Goal: Task Accomplishment & Management: Use online tool/utility

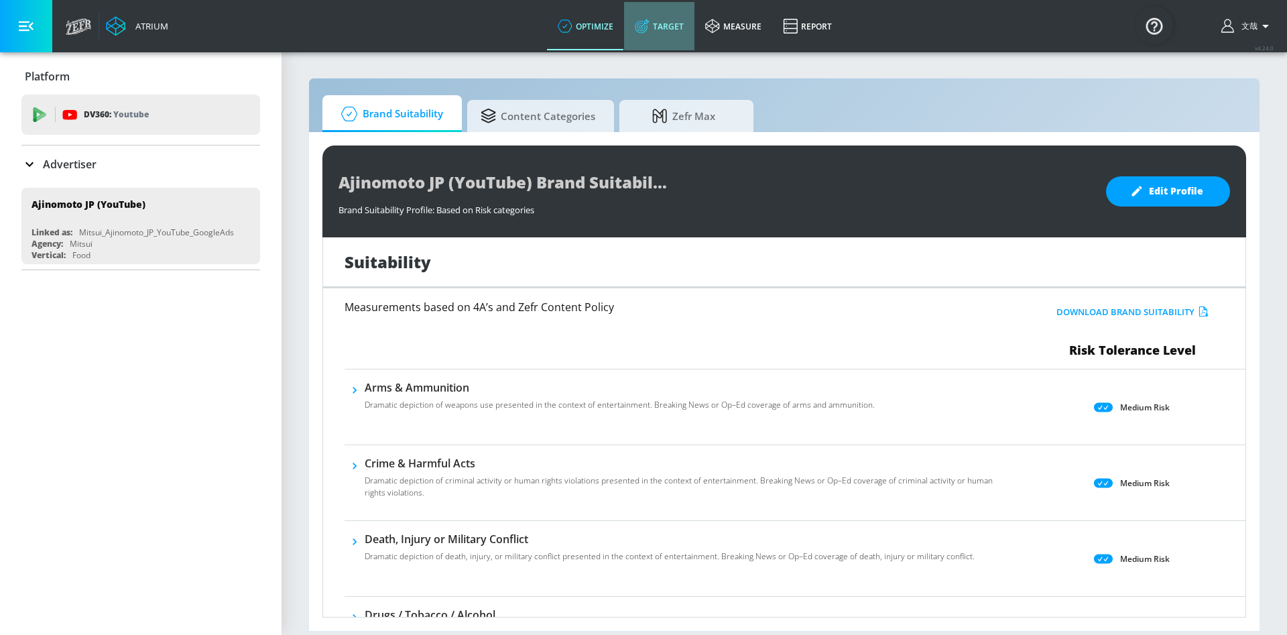
click at [657, 29] on link "Target" at bounding box center [659, 26] width 70 height 48
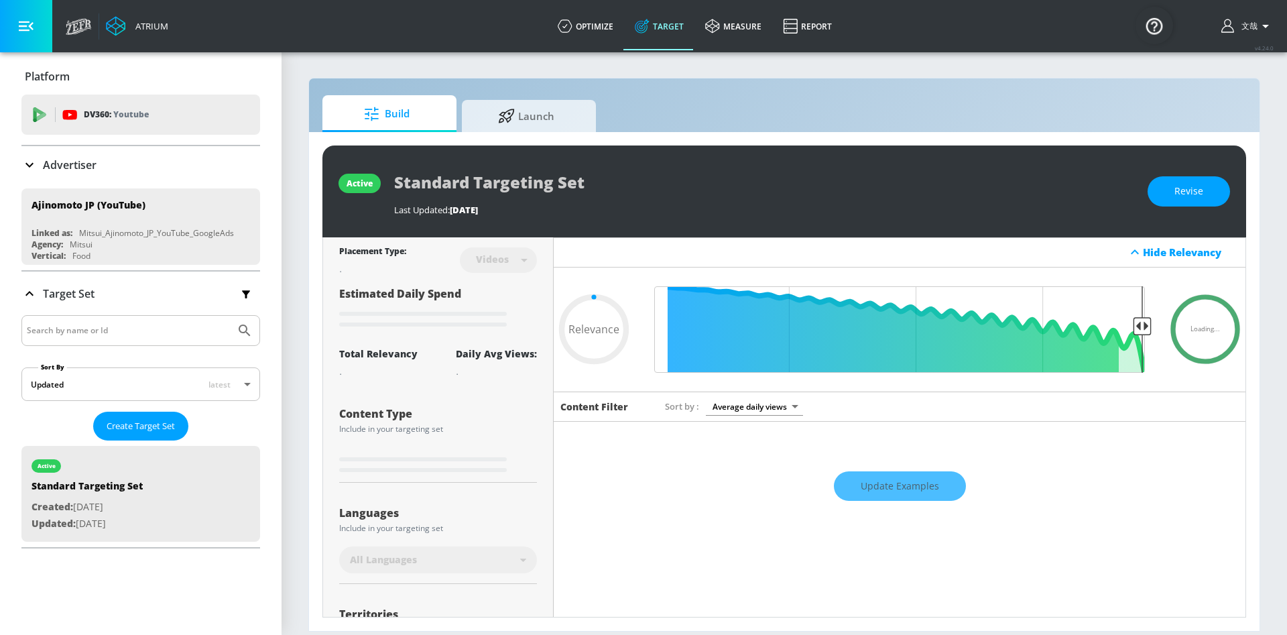
type input "0.05"
click at [105, 332] on input "Search by name or Id" at bounding box center [128, 330] width 203 height 17
type input "Otsuka"
click at [230, 316] on button "Submit Search" at bounding box center [244, 330] width 29 height 29
click at [142, 427] on span "Create Target Set" at bounding box center [141, 425] width 68 height 15
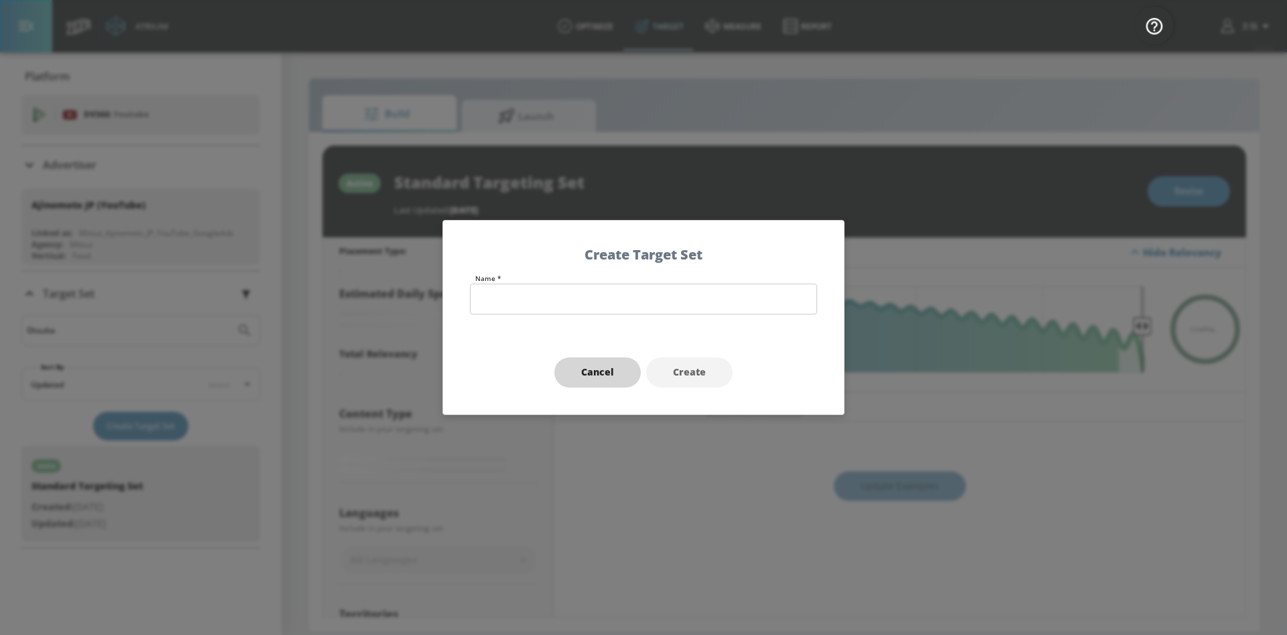
click at [594, 380] on span "Cancel" at bounding box center [597, 372] width 33 height 17
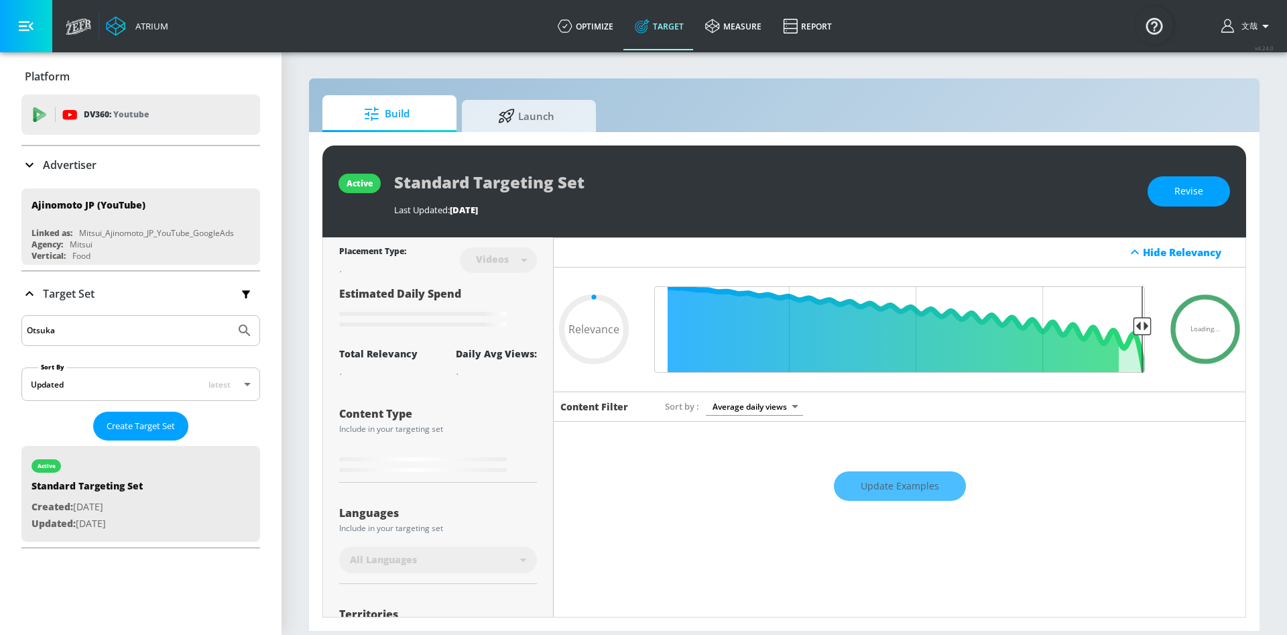
type input "0.72"
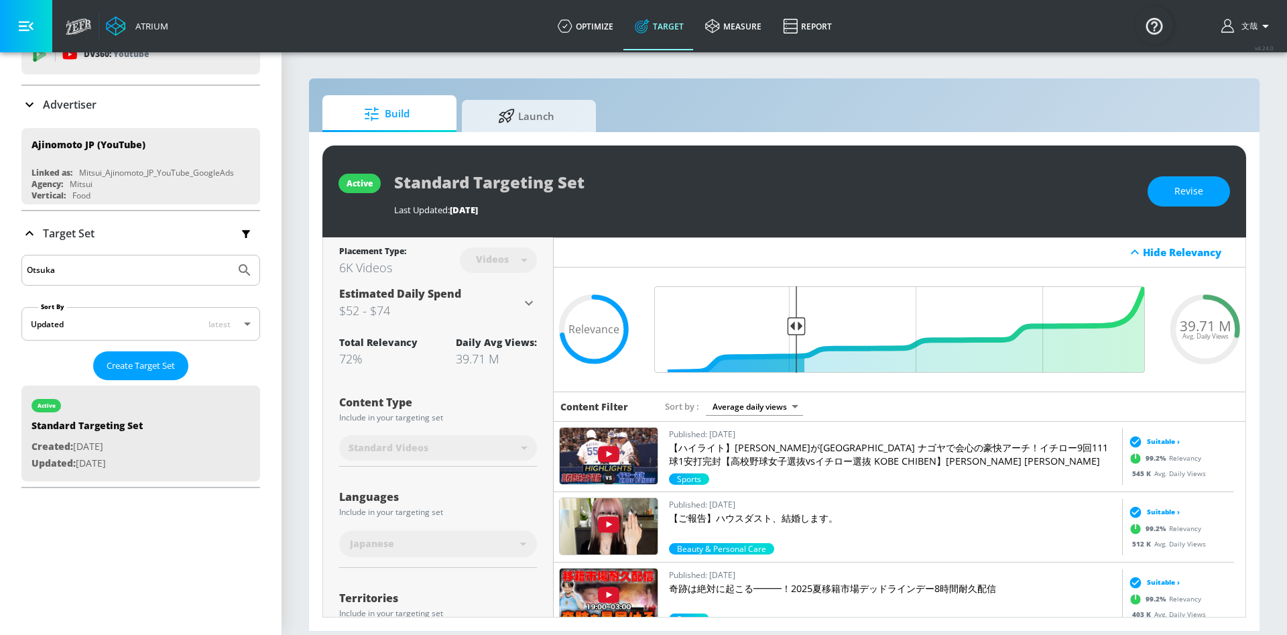
scroll to position [101, 0]
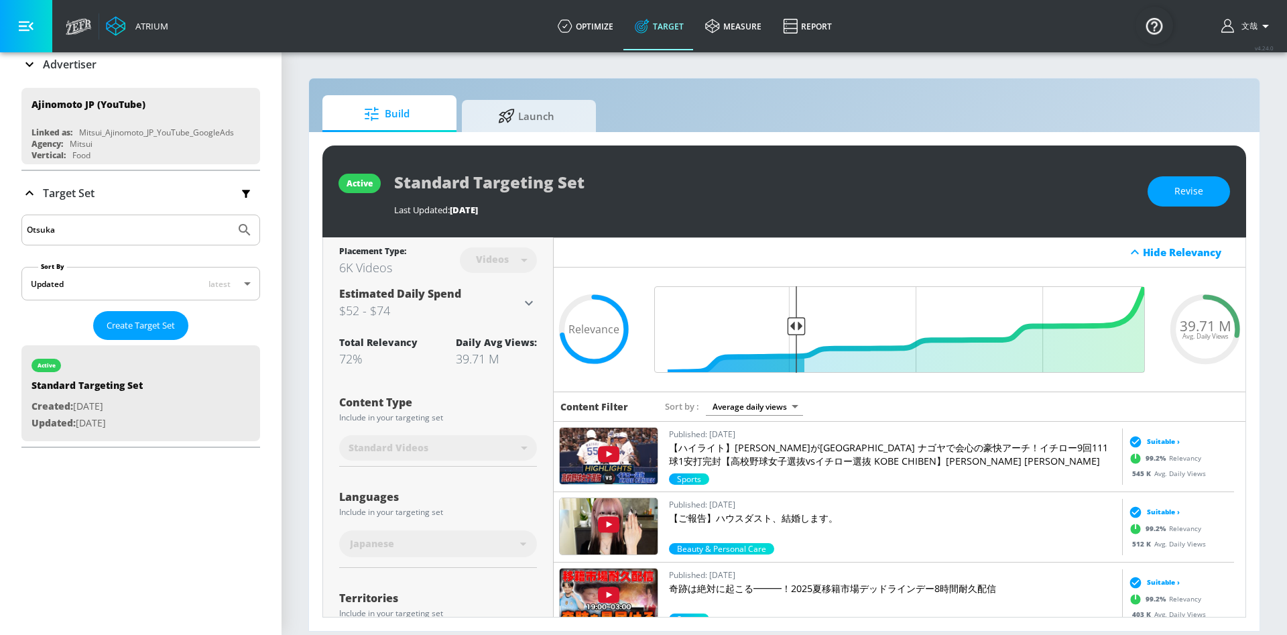
click at [147, 234] on input "Otsuka" at bounding box center [128, 229] width 203 height 17
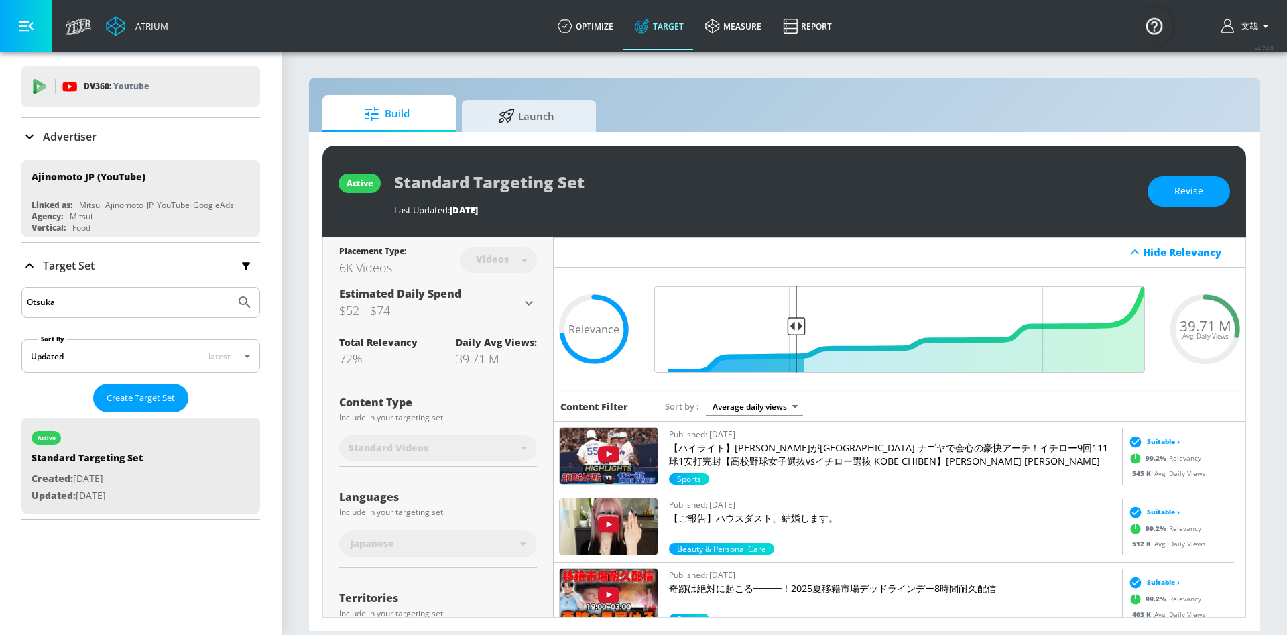
scroll to position [0, 0]
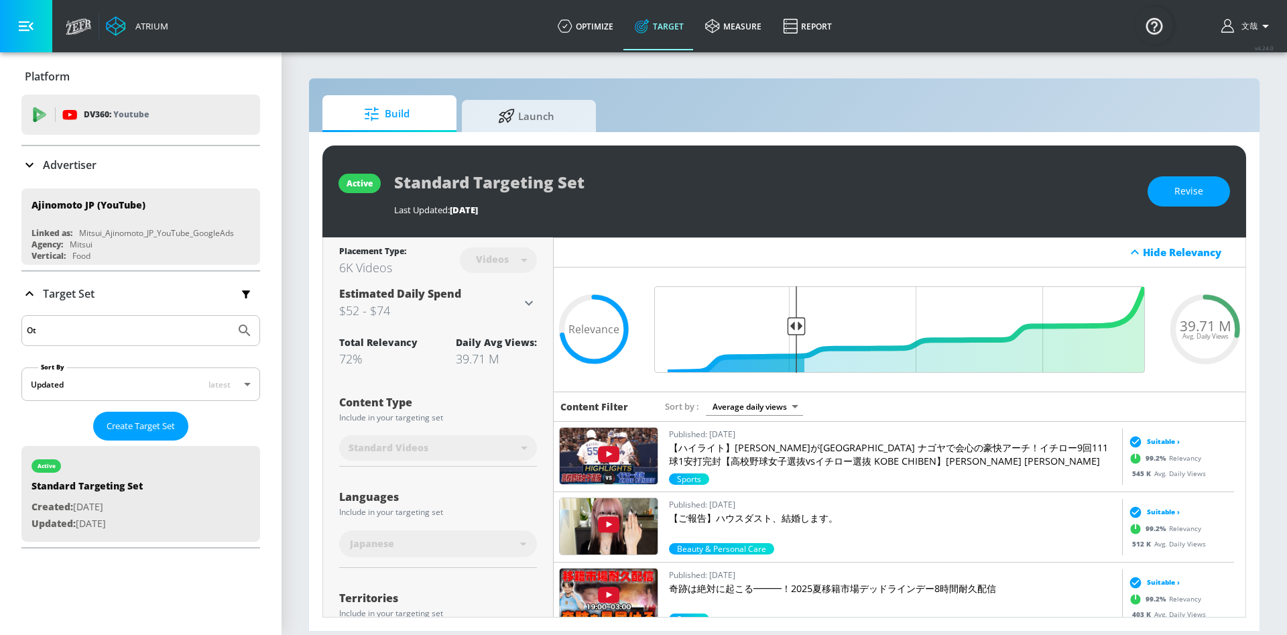
type input "O"
type input "ｋ"
type input "k"
type input "ｋ"
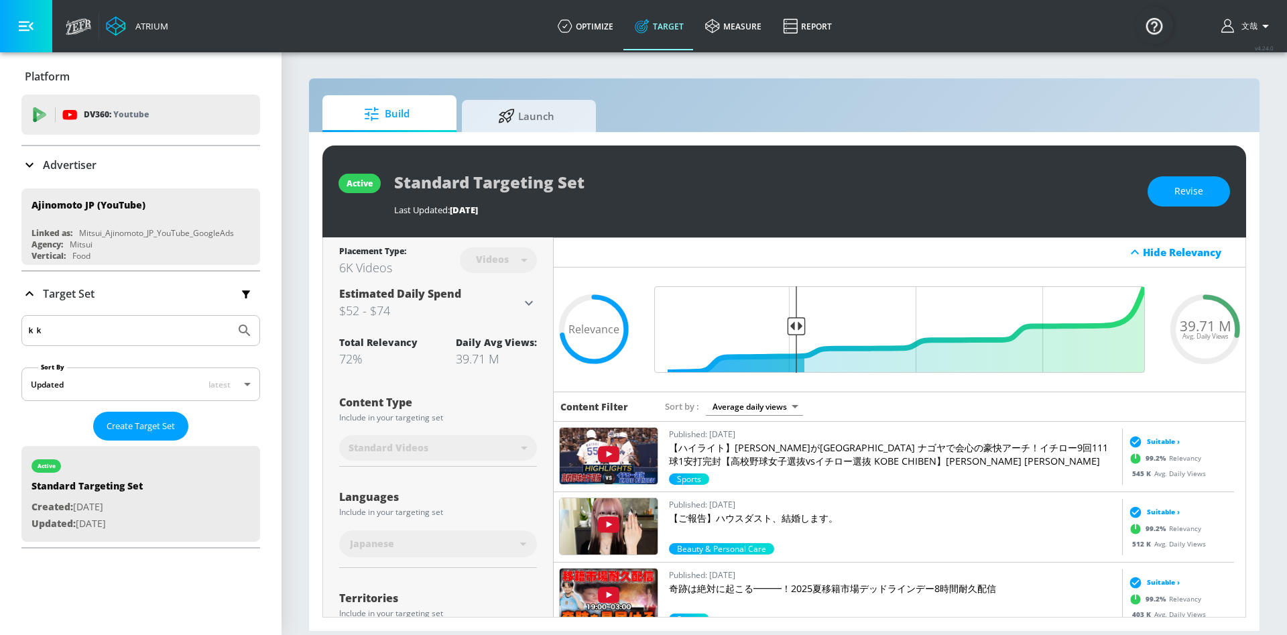
type input "ｋ"
type input "k"
type input "ｋ"
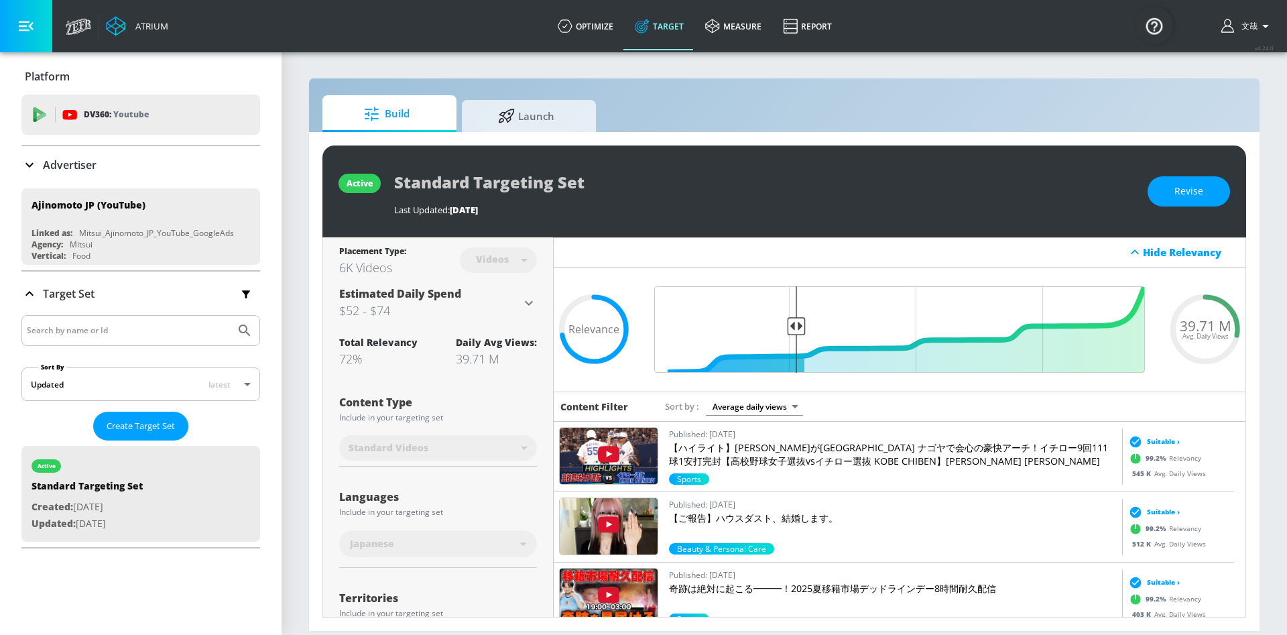
type input "k"
type input "ｋ"
click at [34, 288] on icon at bounding box center [29, 293] width 16 height 16
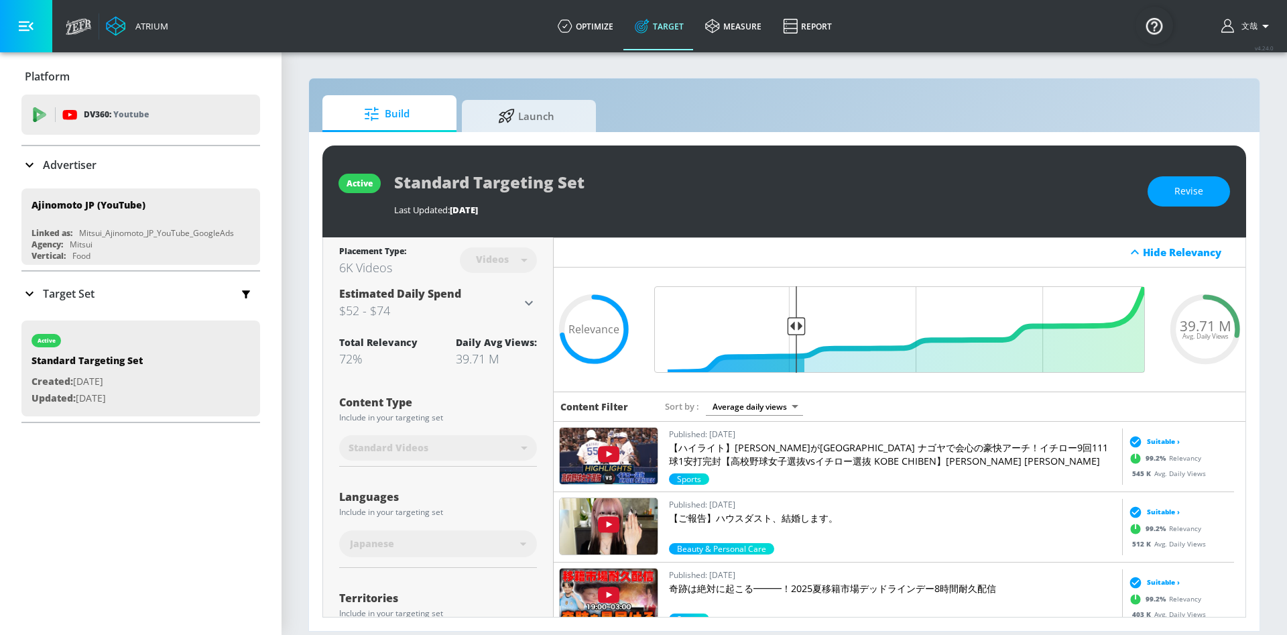
click at [33, 157] on icon at bounding box center [29, 165] width 16 height 16
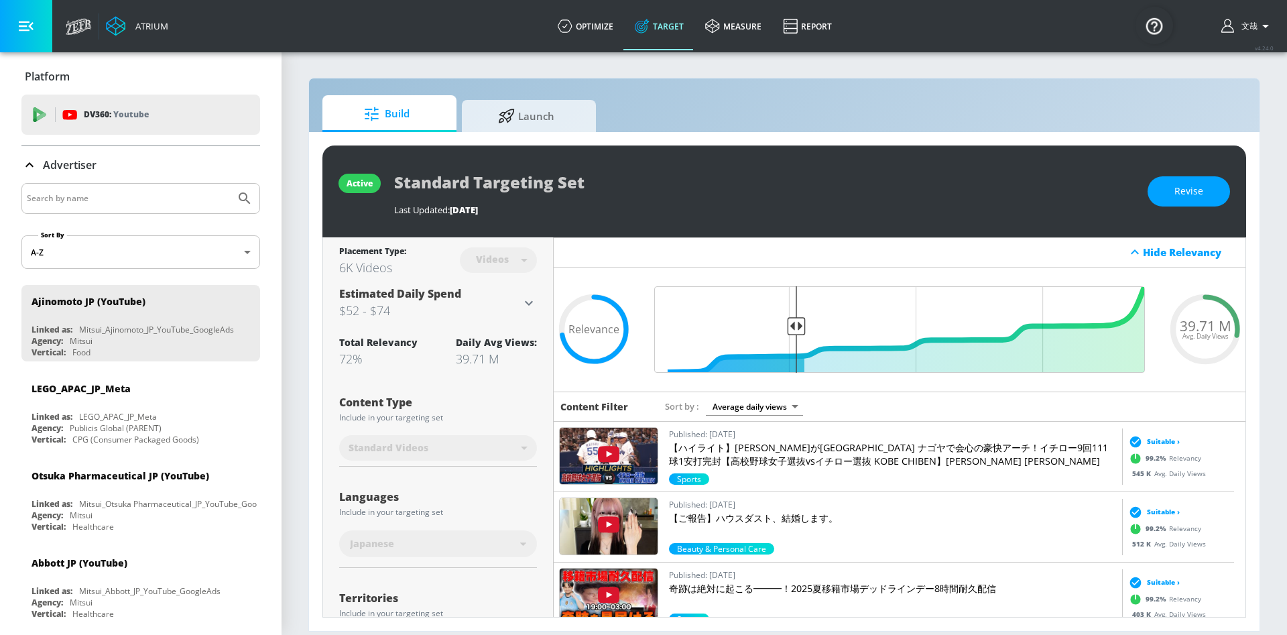
click at [67, 200] on input "Search by name" at bounding box center [128, 198] width 203 height 17
type input "ｋ"
type input "Otsuka"
click at [230, 184] on button "Submit Search" at bounding box center [244, 198] width 29 height 29
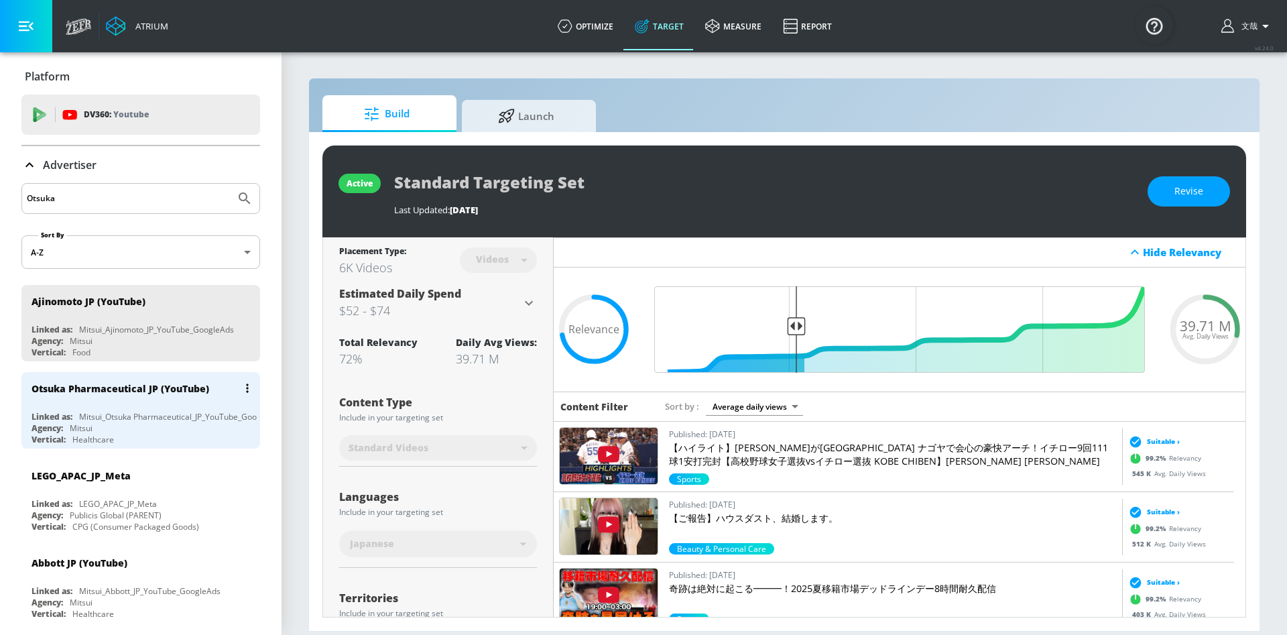
click at [142, 419] on div "Mitsui_Otsuka Pharmaceutical_JP_YouTube_GoogleAds" at bounding box center [180, 416] width 203 height 11
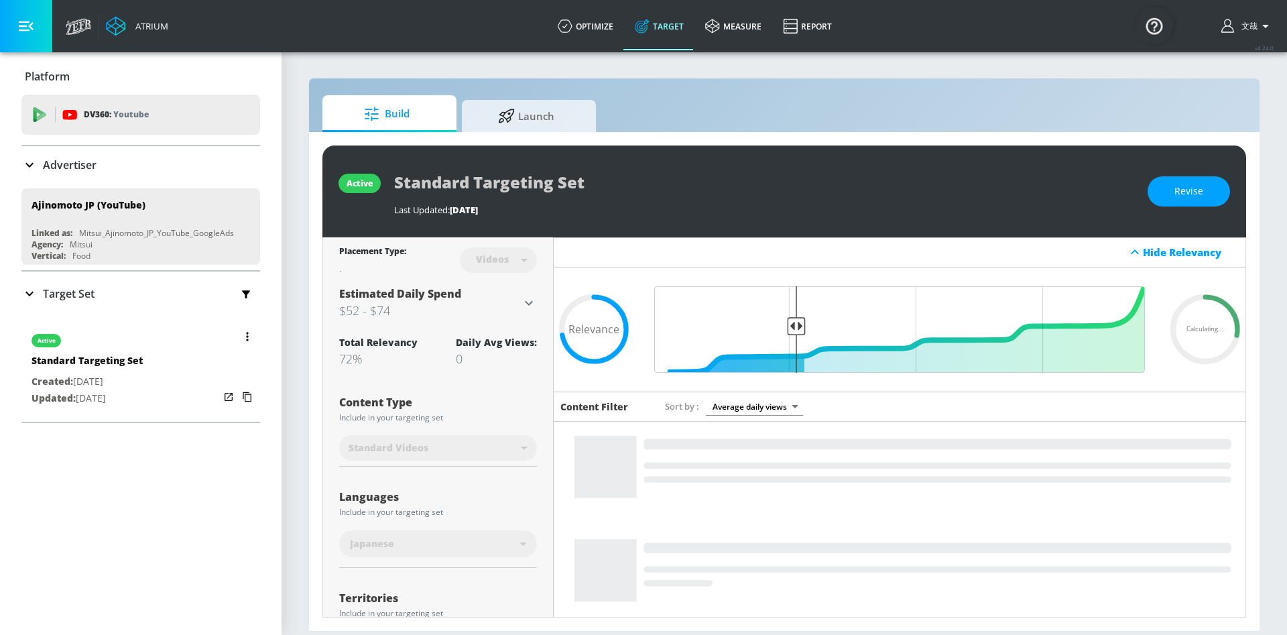
click at [117, 366] on div "Standard Targeting Set" at bounding box center [86, 363] width 111 height 19
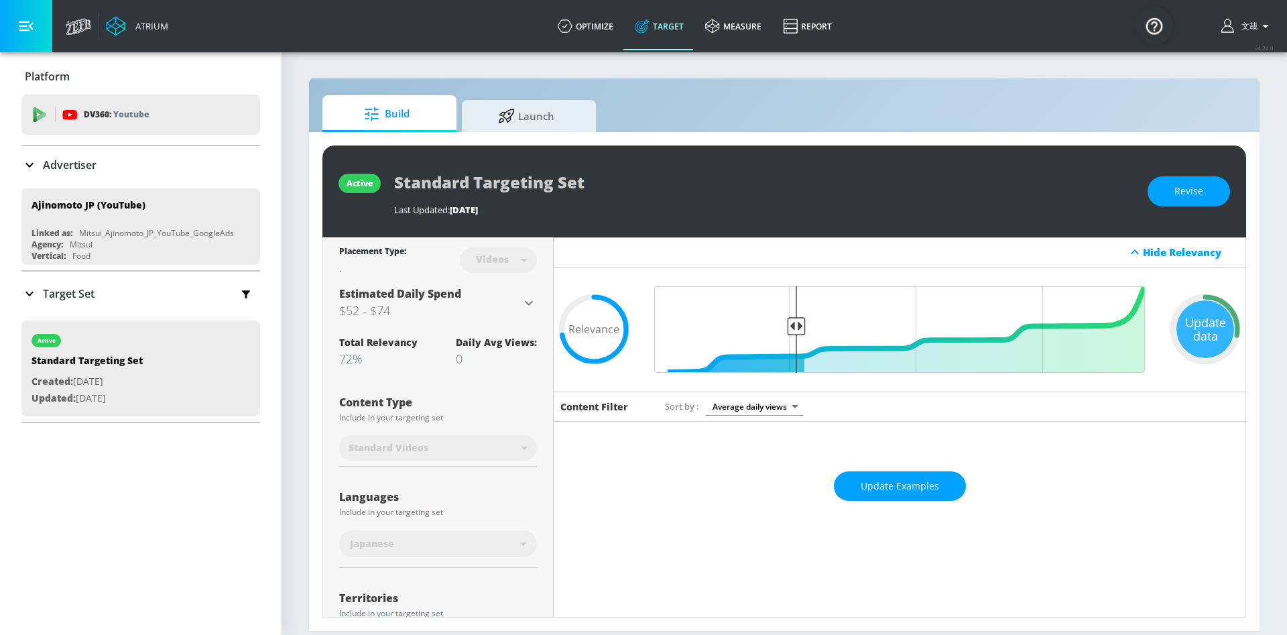
click at [25, 287] on icon at bounding box center [29, 293] width 16 height 16
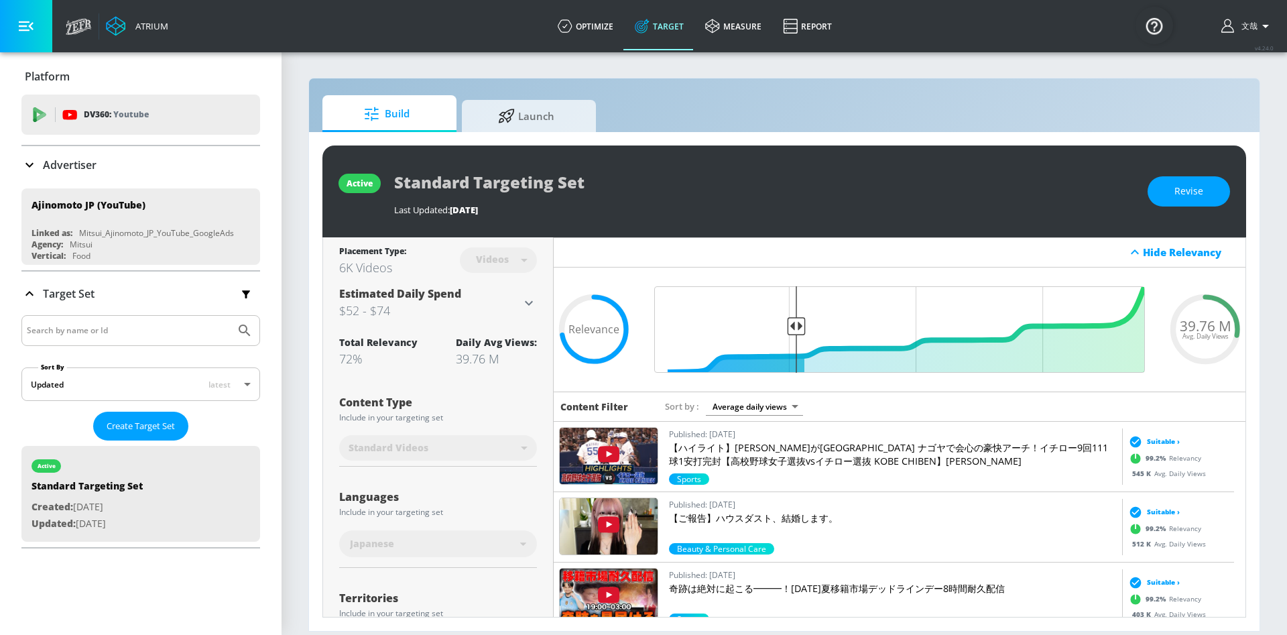
click at [28, 295] on icon at bounding box center [29, 293] width 16 height 16
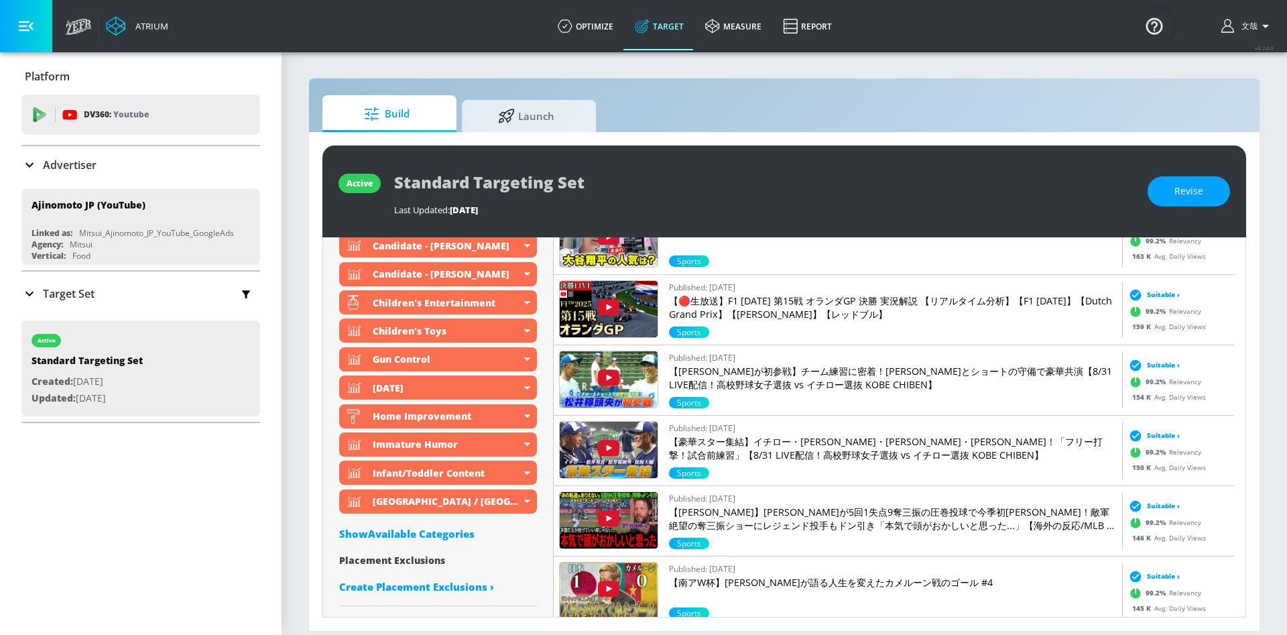
scroll to position [619, 0]
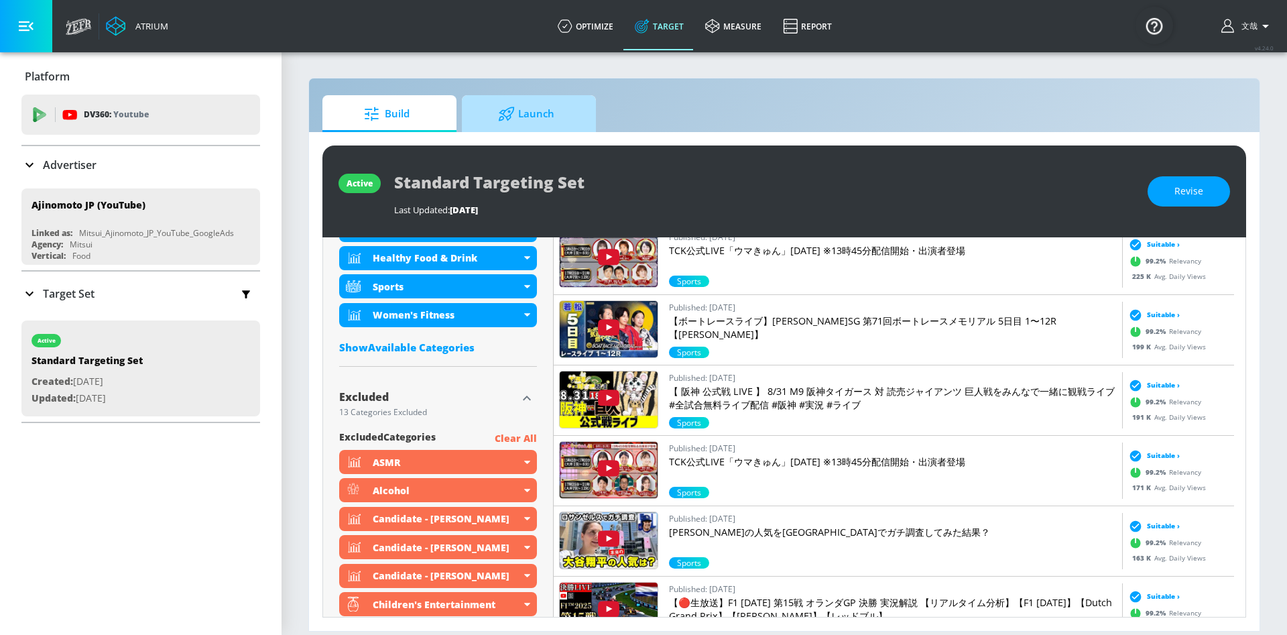
click at [519, 113] on span "Launch" at bounding box center [526, 114] width 102 height 32
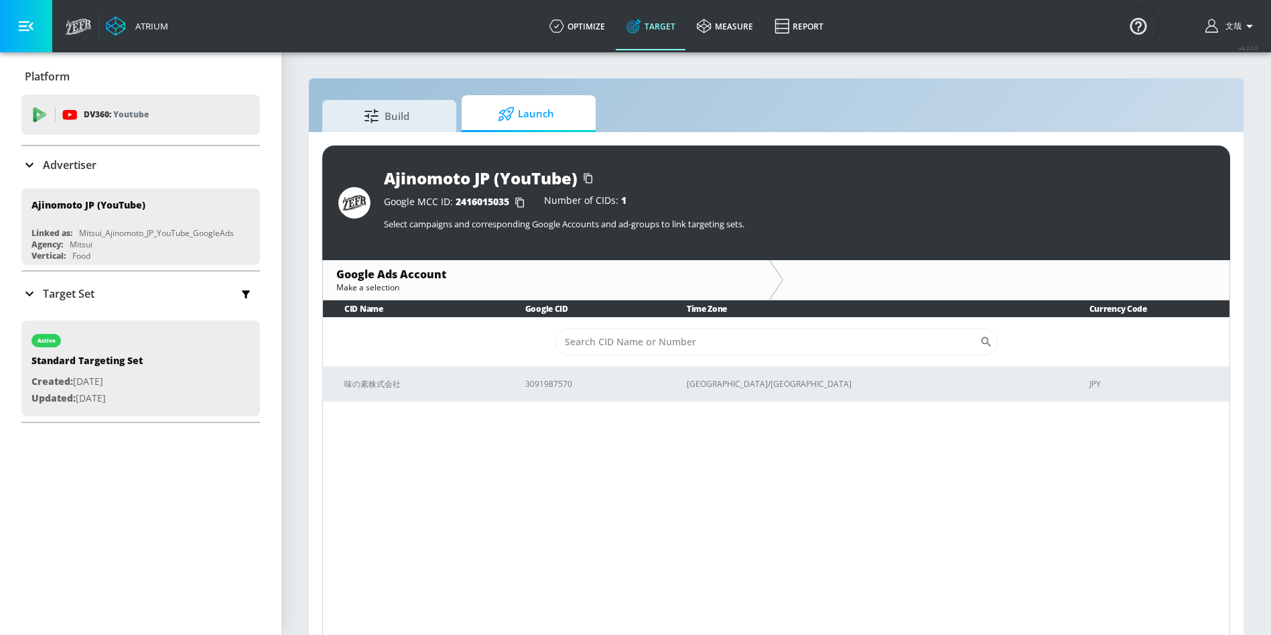
click at [28, 157] on icon at bounding box center [29, 165] width 16 height 16
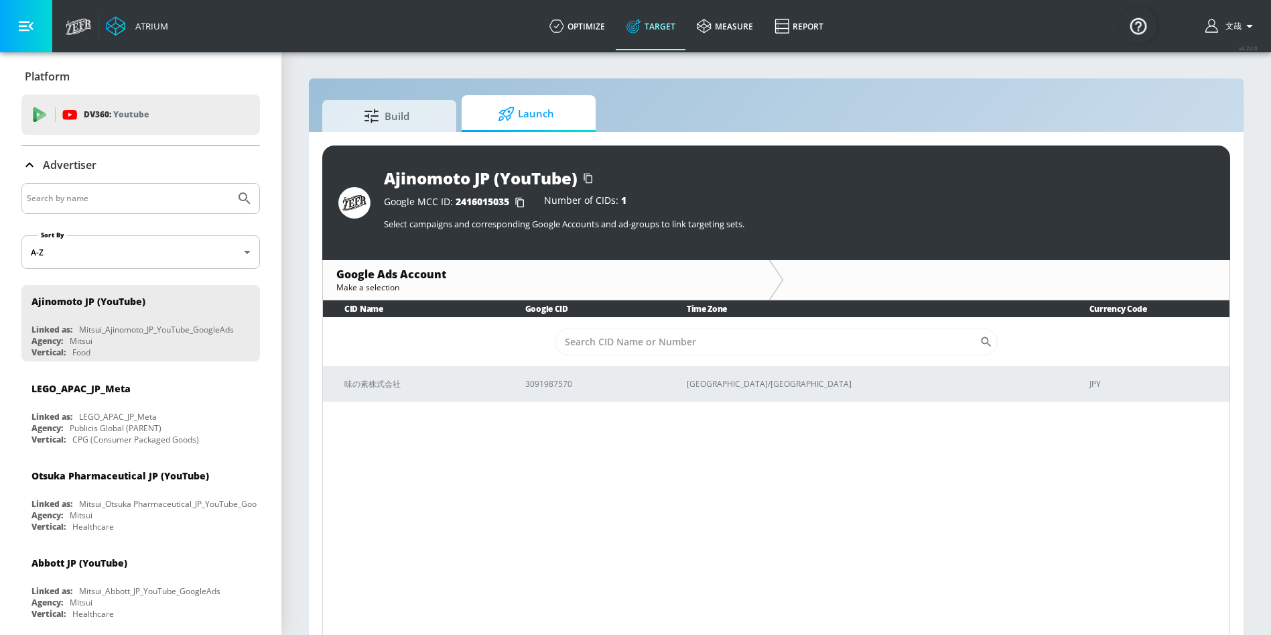
click at [92, 196] on input "Search by name" at bounding box center [128, 198] width 203 height 17
type input "O"
type input "Otsuka"
click at [230, 184] on button "Submit Search" at bounding box center [244, 198] width 29 height 29
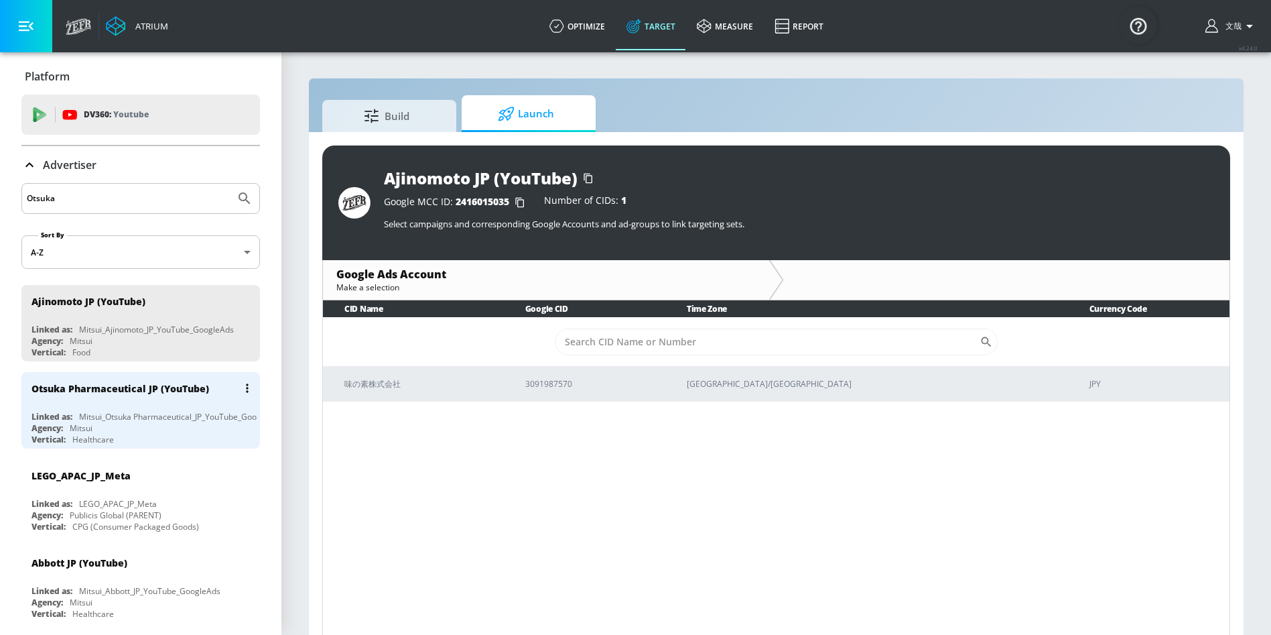
click at [99, 400] on div "Otsuka Pharmaceutical JP (YouTube)" at bounding box center [143, 388] width 225 height 32
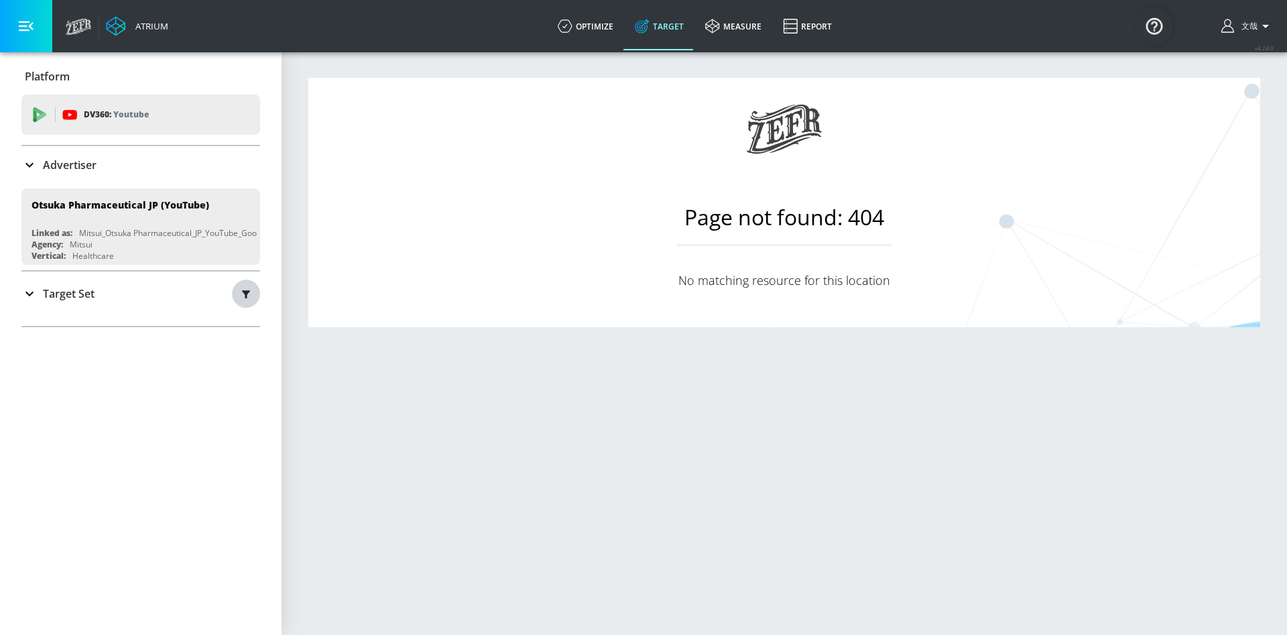
click at [232, 293] on button "button" at bounding box center [246, 293] width 28 height 28
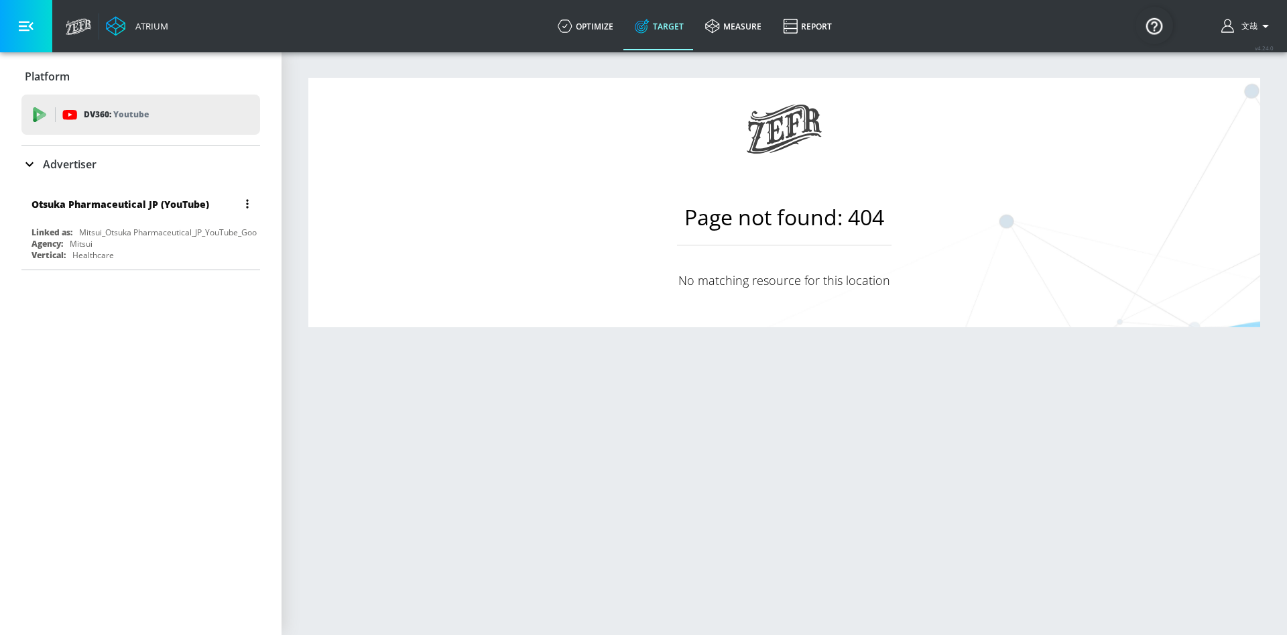
click at [158, 224] on div "Otsuka Pharmaceutical JP (YouTube) Linked as: Mitsui_Otsuka Pharmaceutical_JP_Y…" at bounding box center [140, 226] width 239 height 76
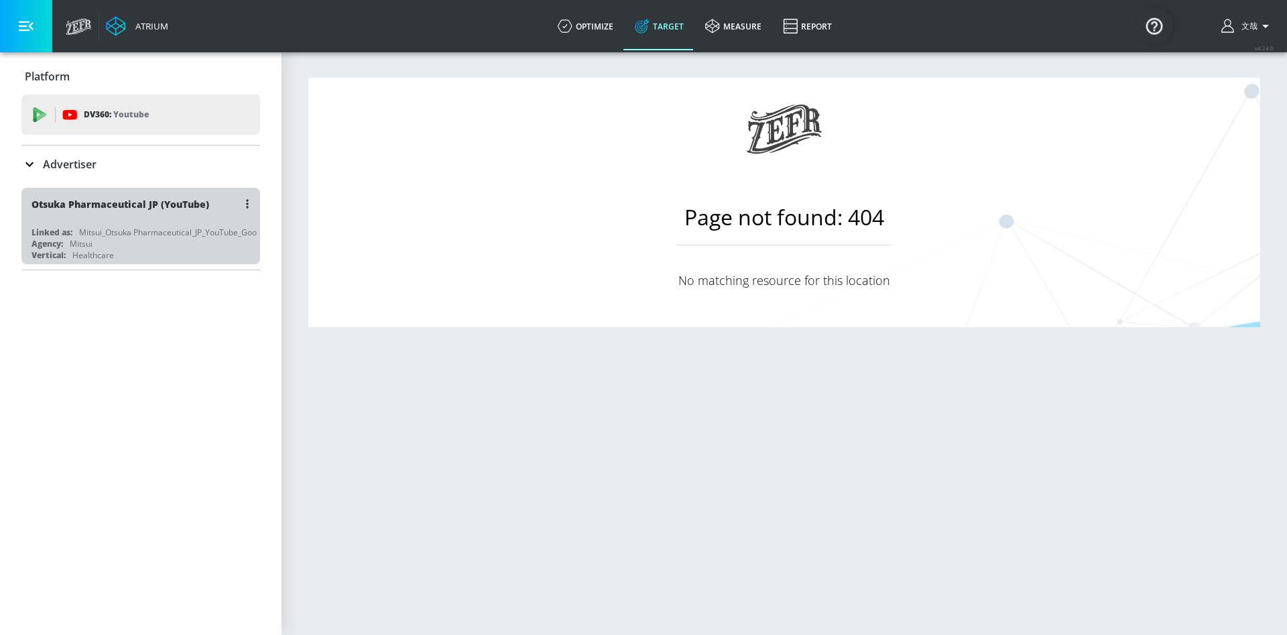
click at [102, 203] on div "Otsuka Pharmaceutical JP (YouTube)" at bounding box center [120, 204] width 178 height 13
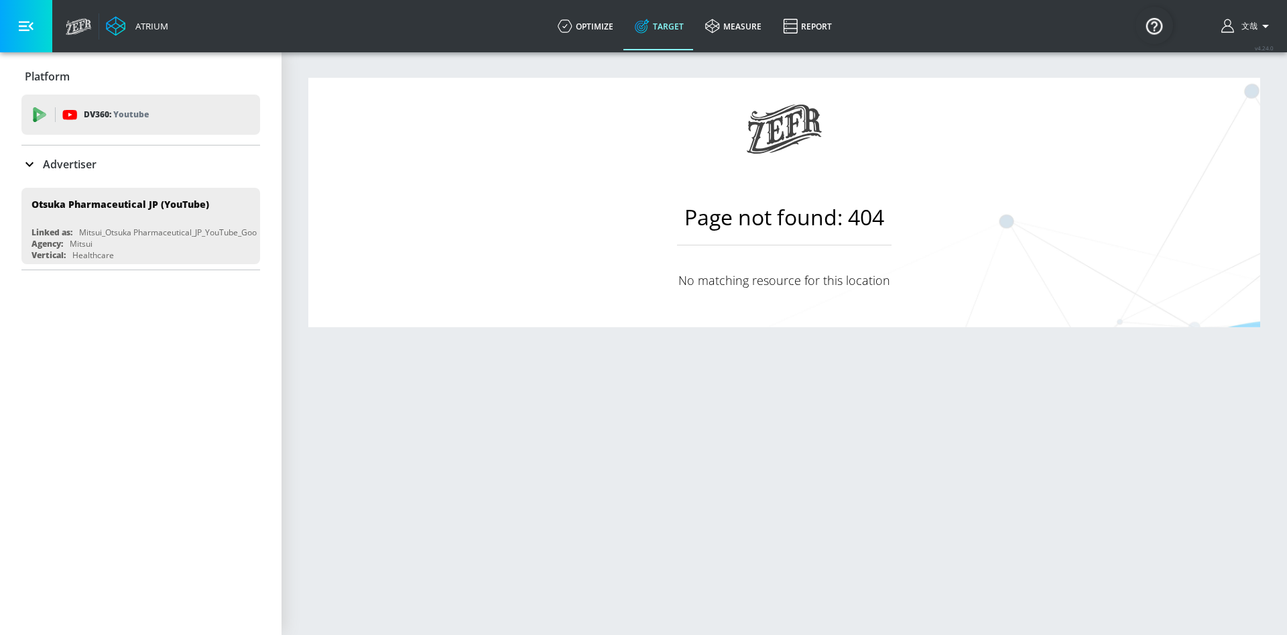
click at [31, 164] on icon at bounding box center [29, 164] width 8 height 5
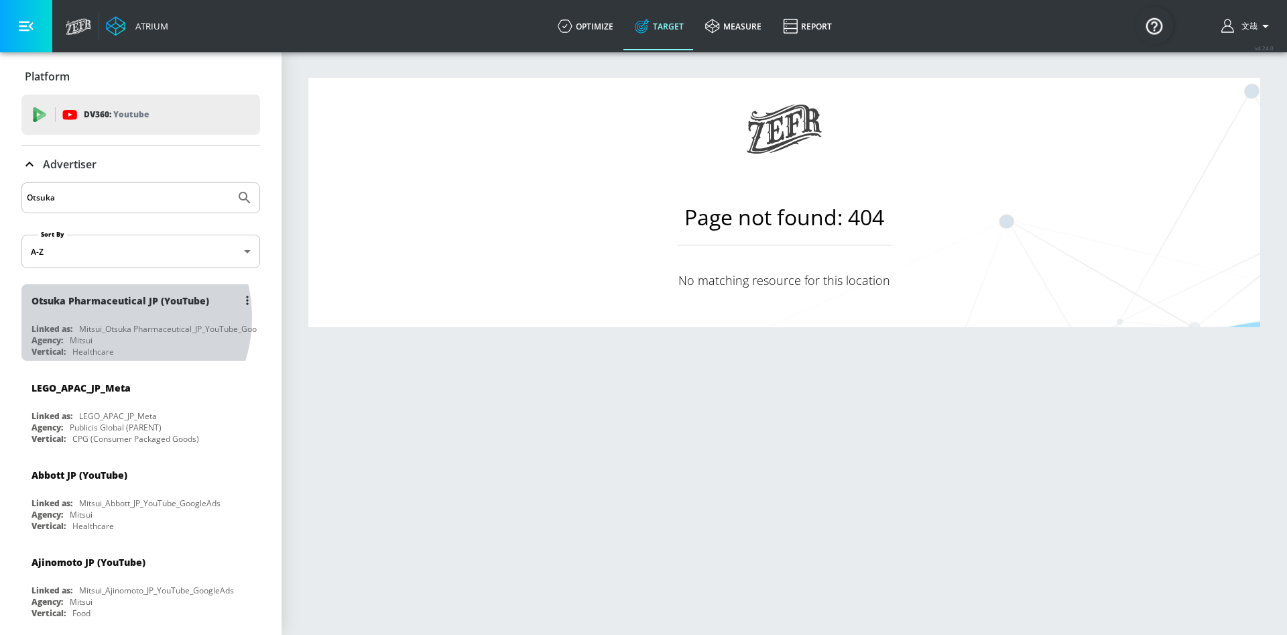
click at [109, 317] on div "Otsuka Pharmaceutical JP (YouTube) Linked as: Mitsui_Otsuka Pharmaceutical_JP_Y…" at bounding box center [140, 322] width 239 height 76
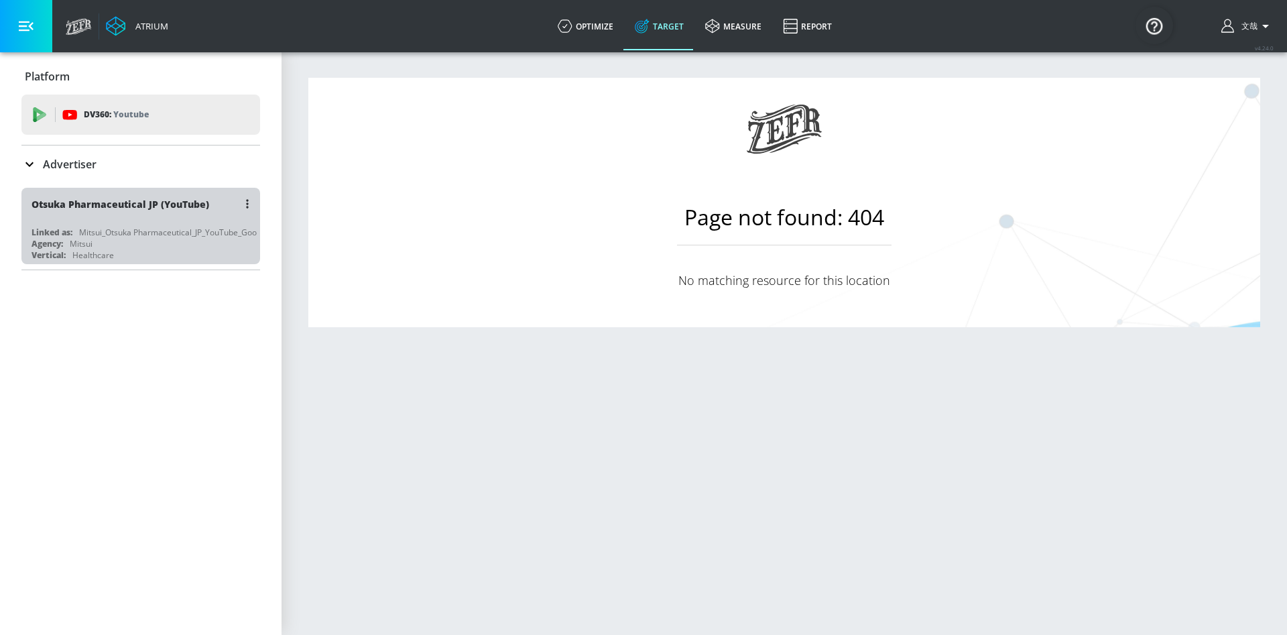
click at [166, 245] on div "Agency: Mitsui" at bounding box center [143, 243] width 225 height 11
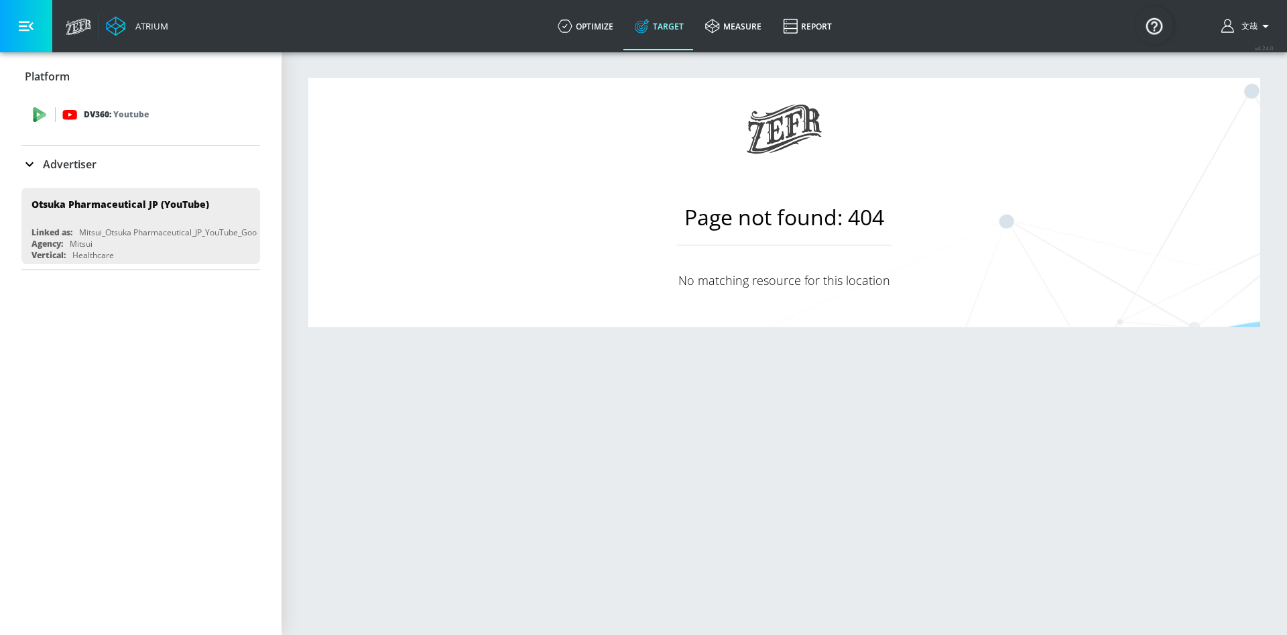
click at [67, 129] on div "DV360: Youtube" at bounding box center [140, 114] width 239 height 40
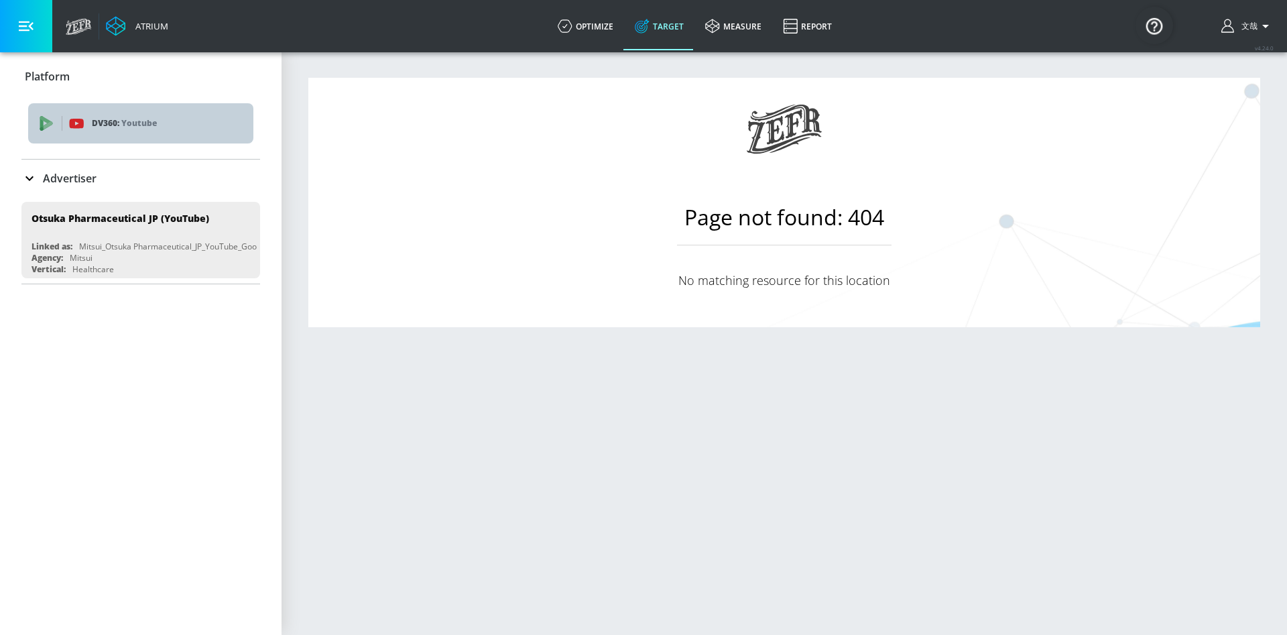
click at [119, 123] on p "DV360: Youtube" at bounding box center [167, 123] width 151 height 15
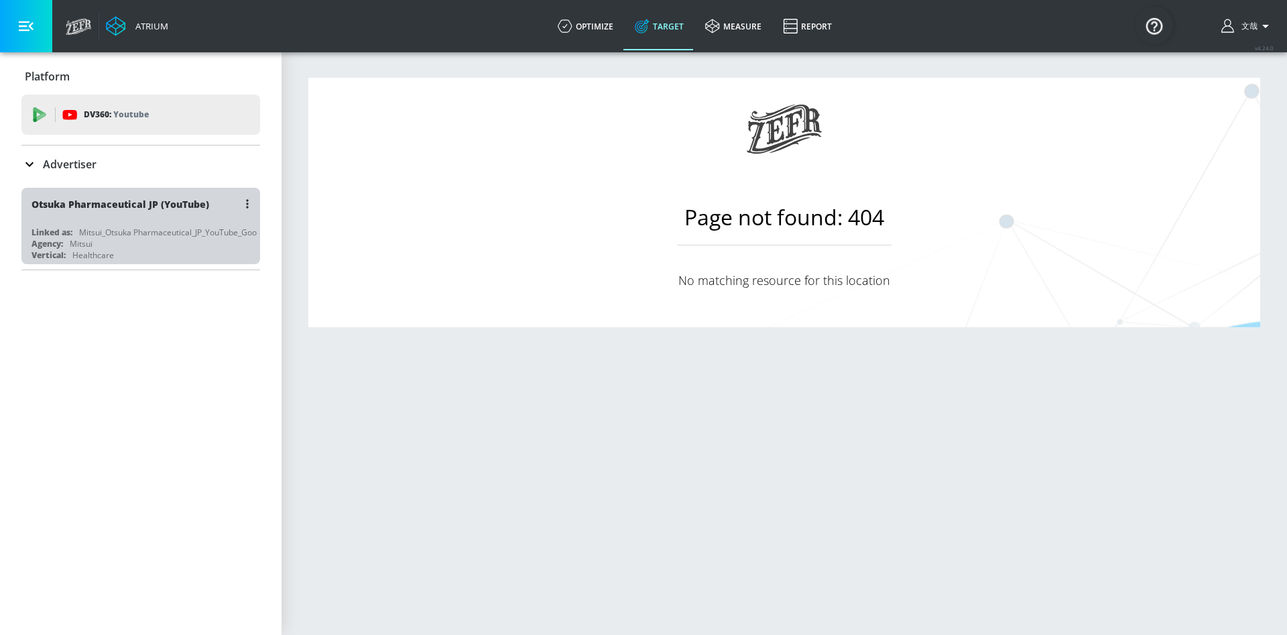
click at [85, 237] on div "Mitsui_Otsuka Pharmaceutical_JP_YouTube_GoogleAds" at bounding box center [180, 231] width 203 height 11
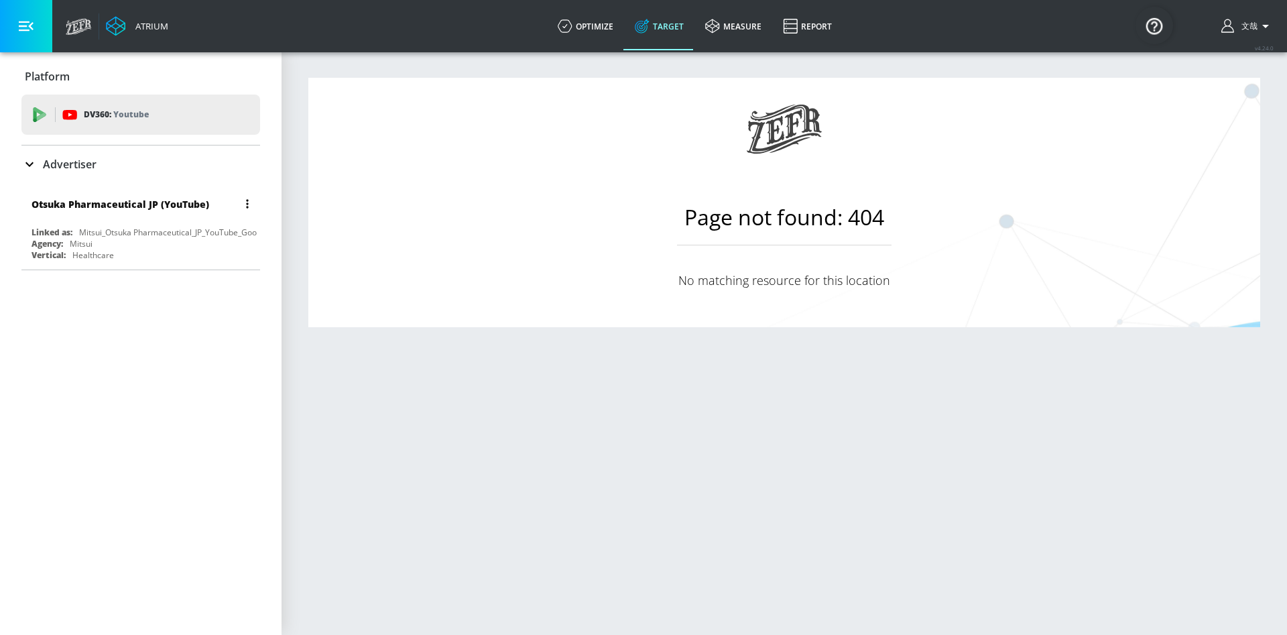
click at [101, 247] on div "Agency: Mitsui" at bounding box center [143, 243] width 225 height 11
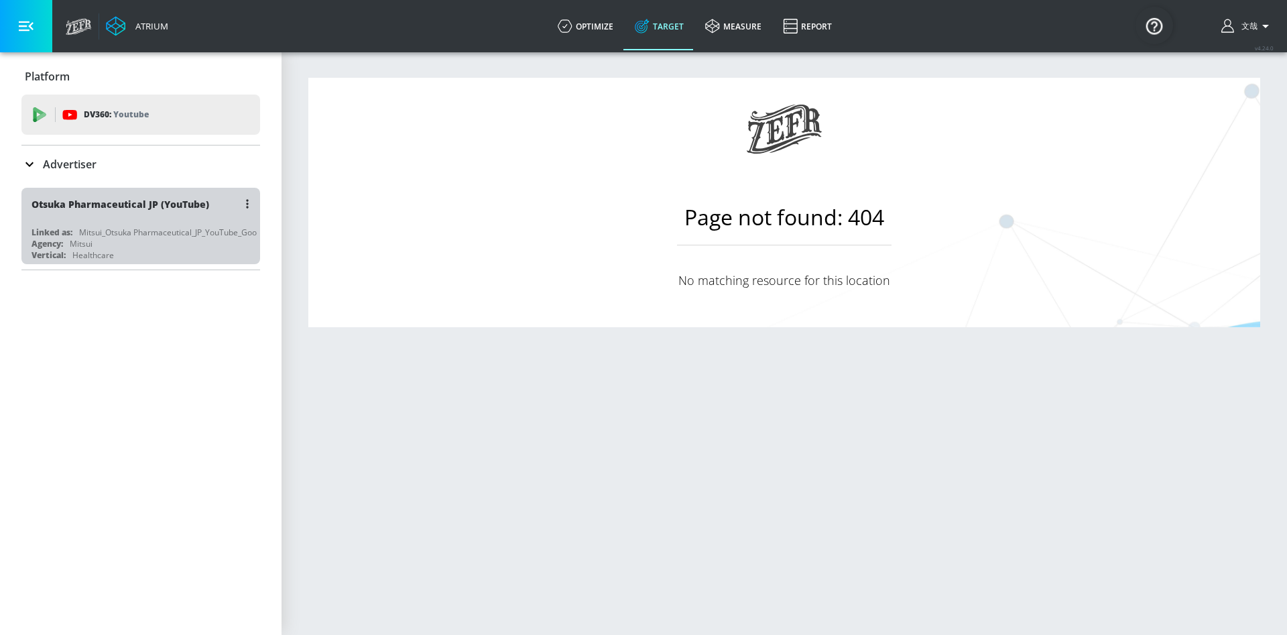
click at [203, 215] on div "Otsuka Pharmaceutical JP (YouTube)" at bounding box center [143, 204] width 225 height 32
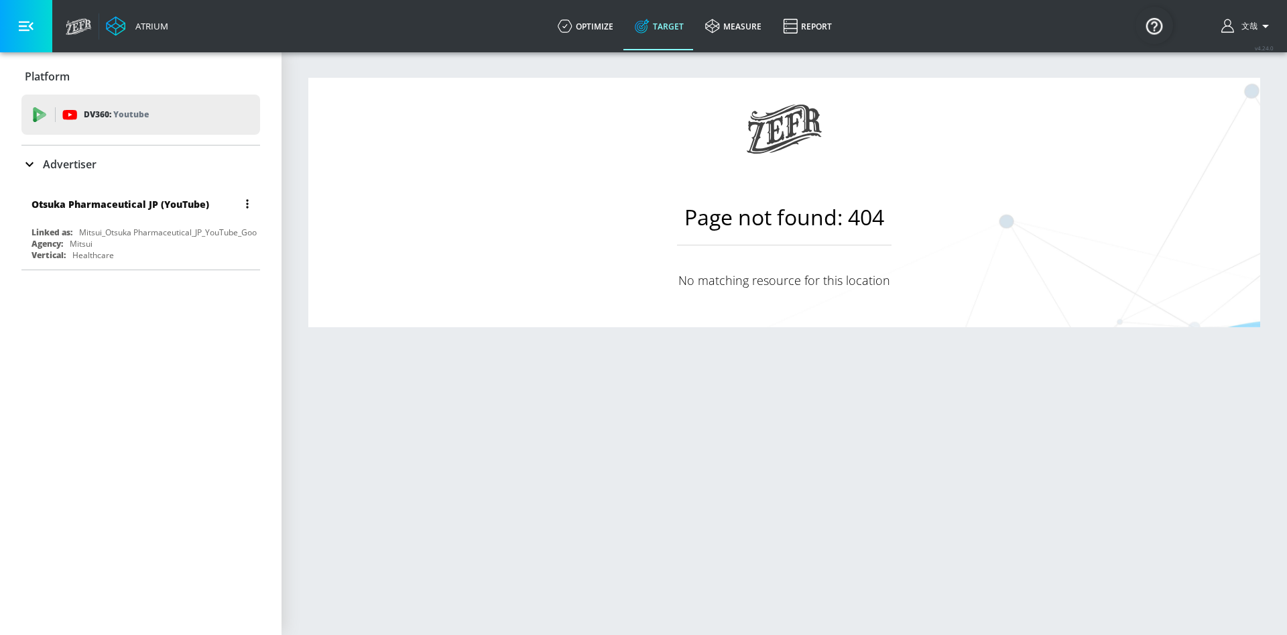
click at [251, 197] on button "button" at bounding box center [247, 203] width 19 height 19
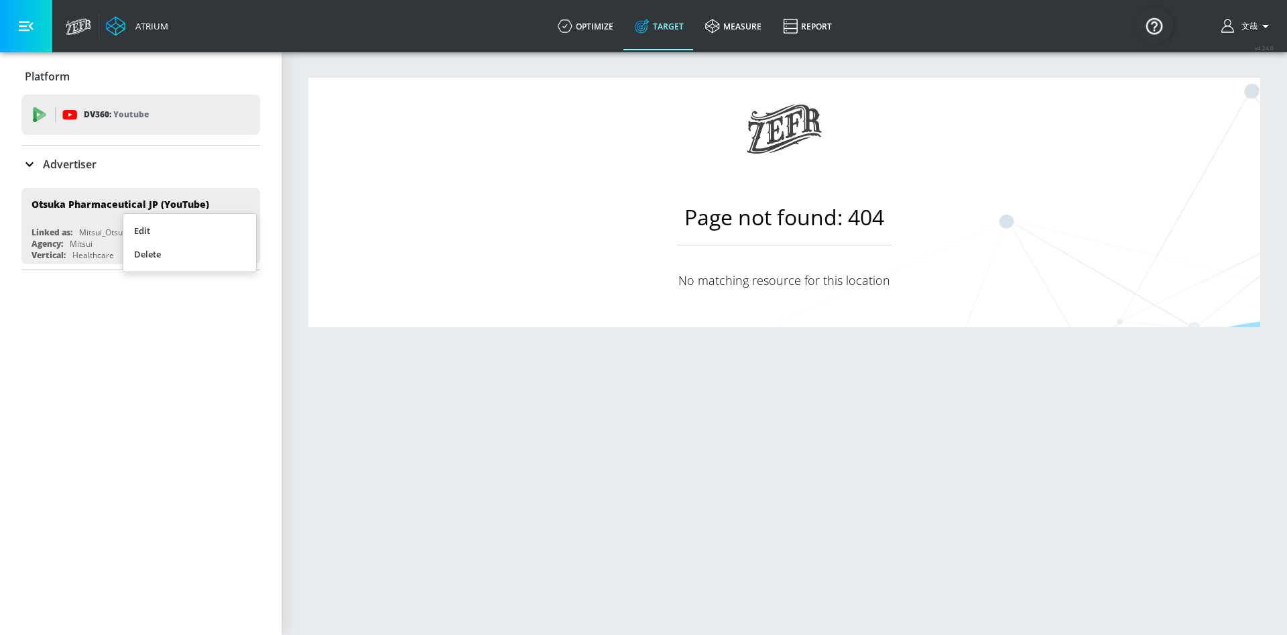
click at [100, 314] on div at bounding box center [643, 317] width 1287 height 635
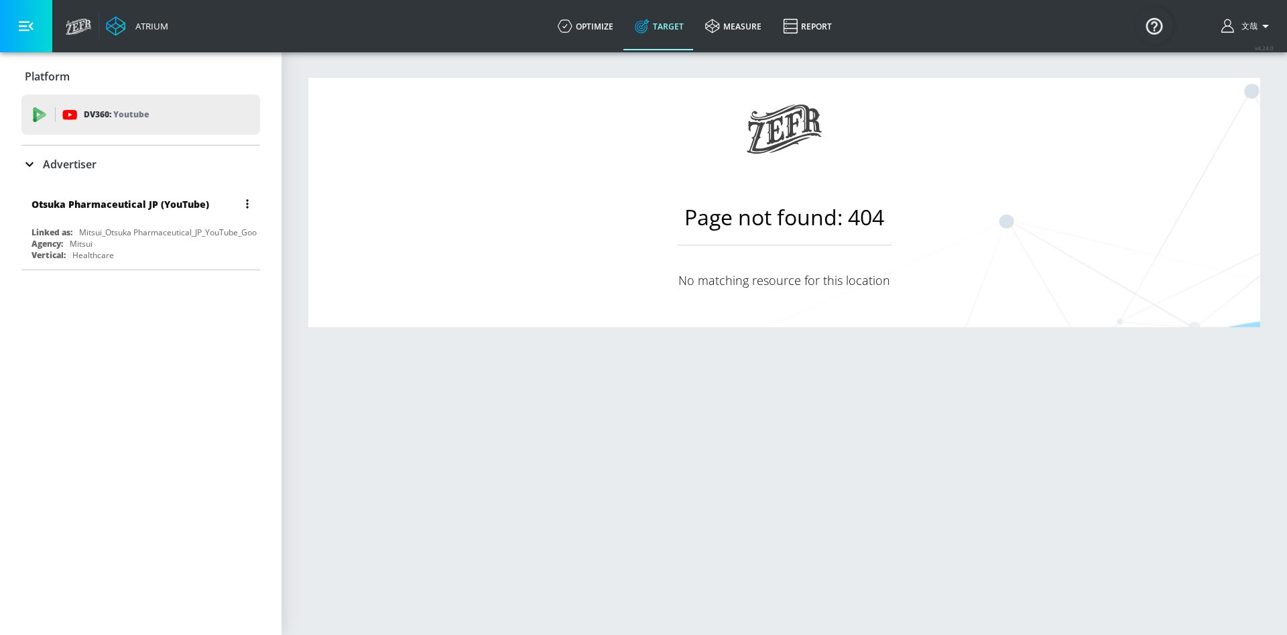
click at [96, 222] on div "Otsuka Pharmaceutical JP (YouTube) Linked as: Mitsui_Otsuka Pharmaceutical_JP_Y…" at bounding box center [140, 226] width 239 height 76
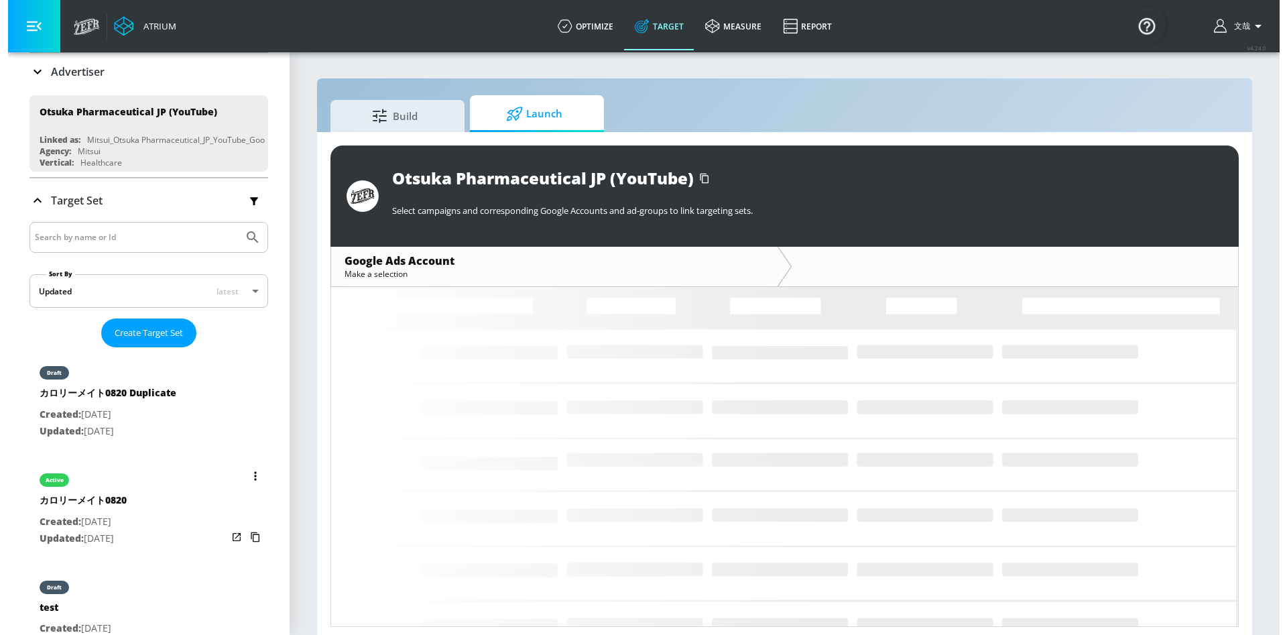
scroll to position [201, 0]
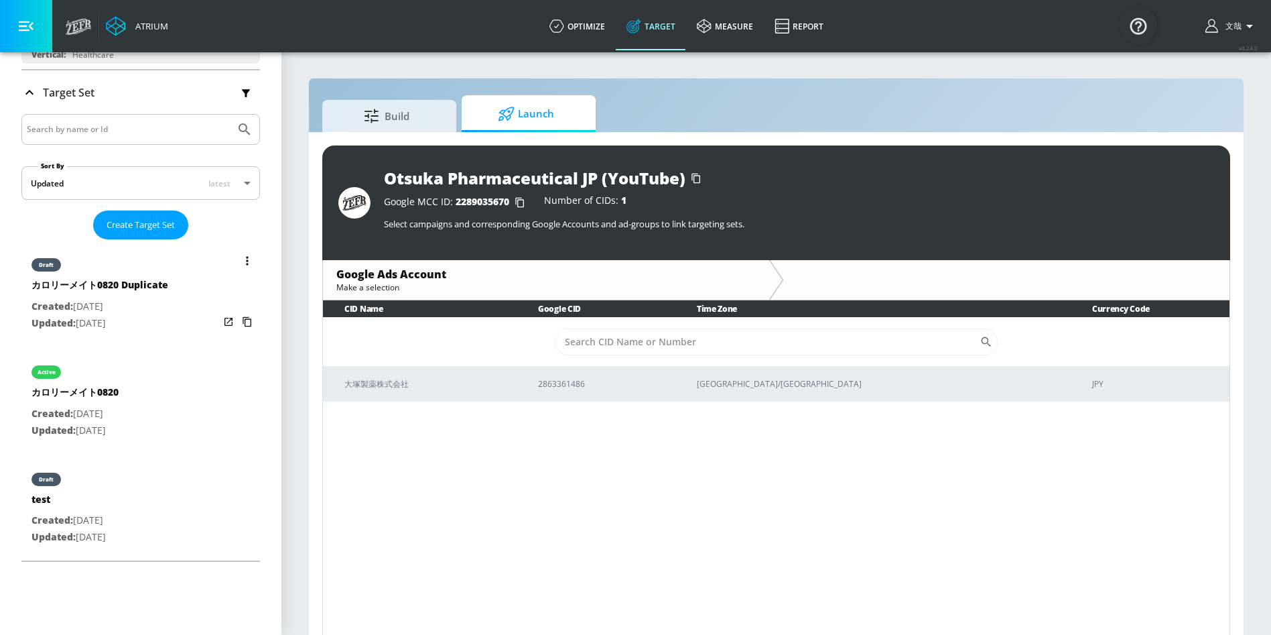
click at [166, 305] on p "Created: Sep. 03, 2025" at bounding box center [99, 306] width 137 height 17
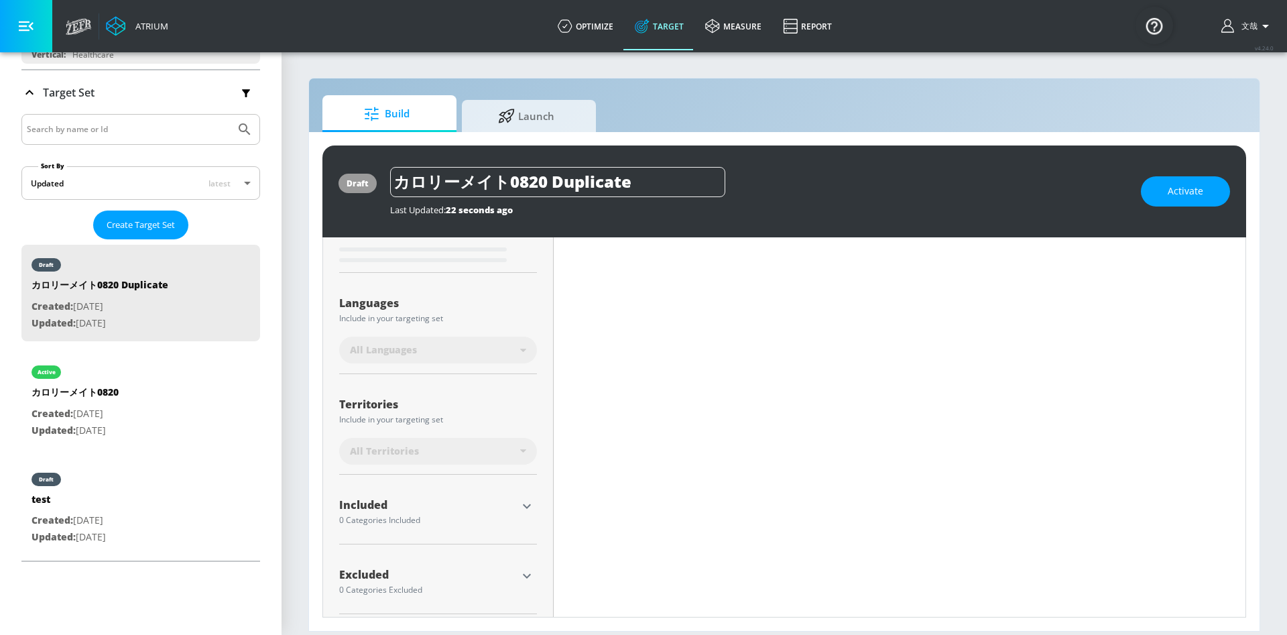
scroll to position [218, 0]
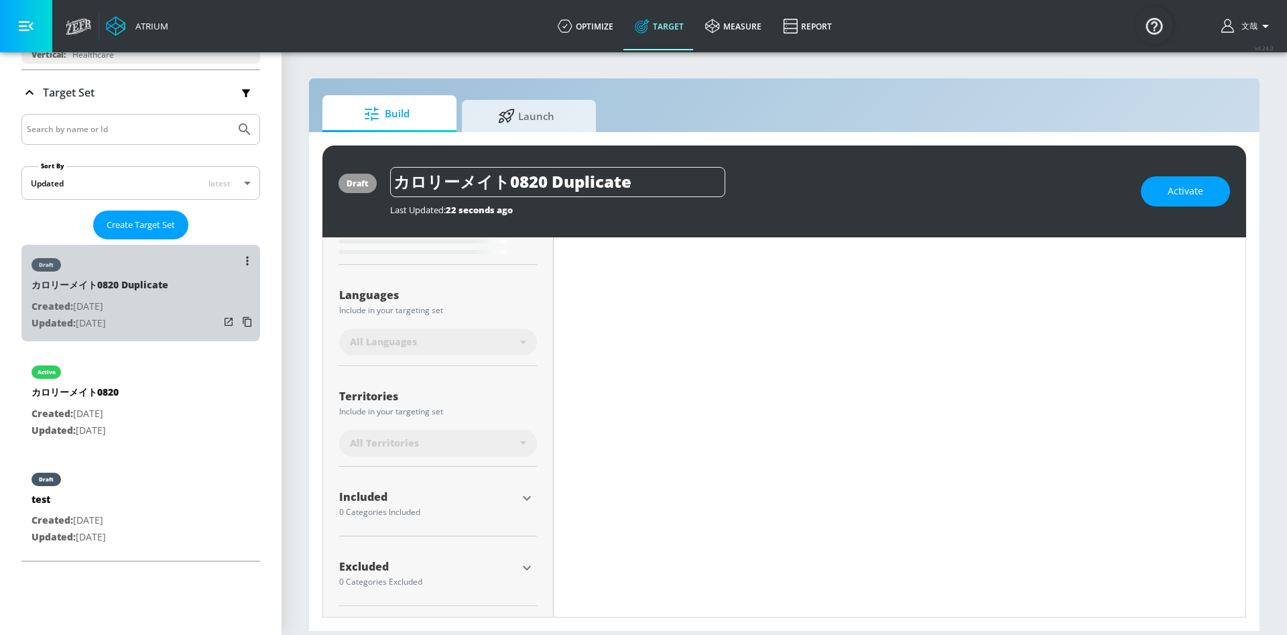
click at [166, 323] on p "Updated: Sep. 03, 2025" at bounding box center [99, 323] width 137 height 17
type input "0.05"
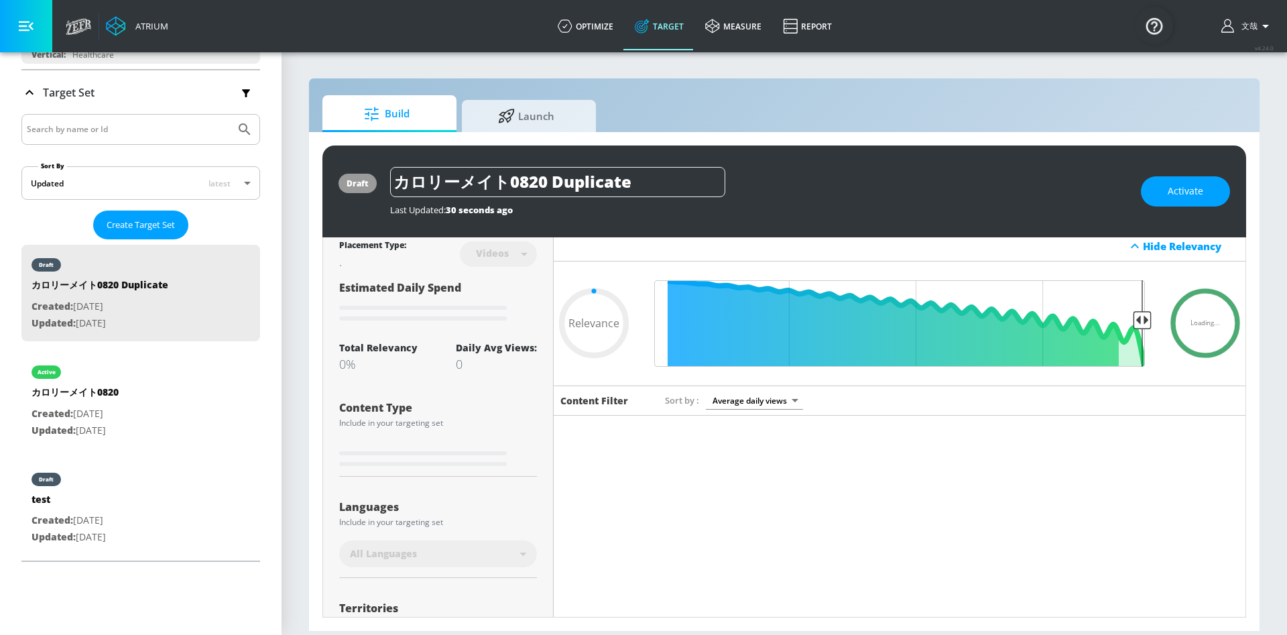
scroll to position [0, 0]
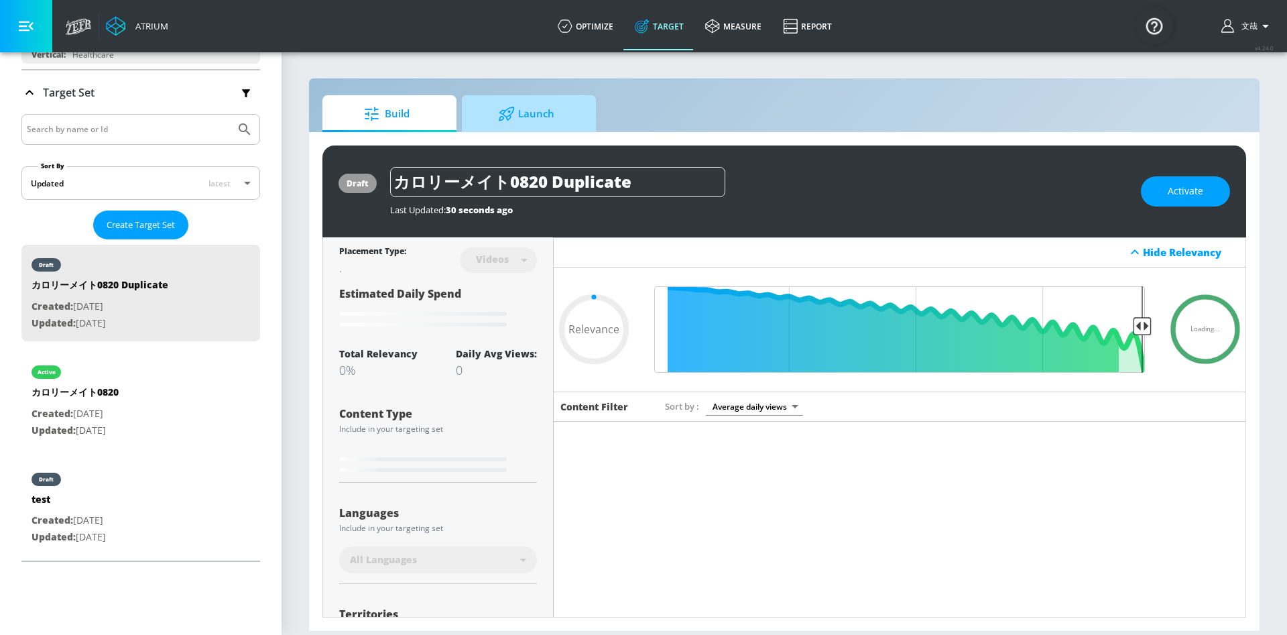
click at [511, 111] on icon at bounding box center [506, 114] width 17 height 15
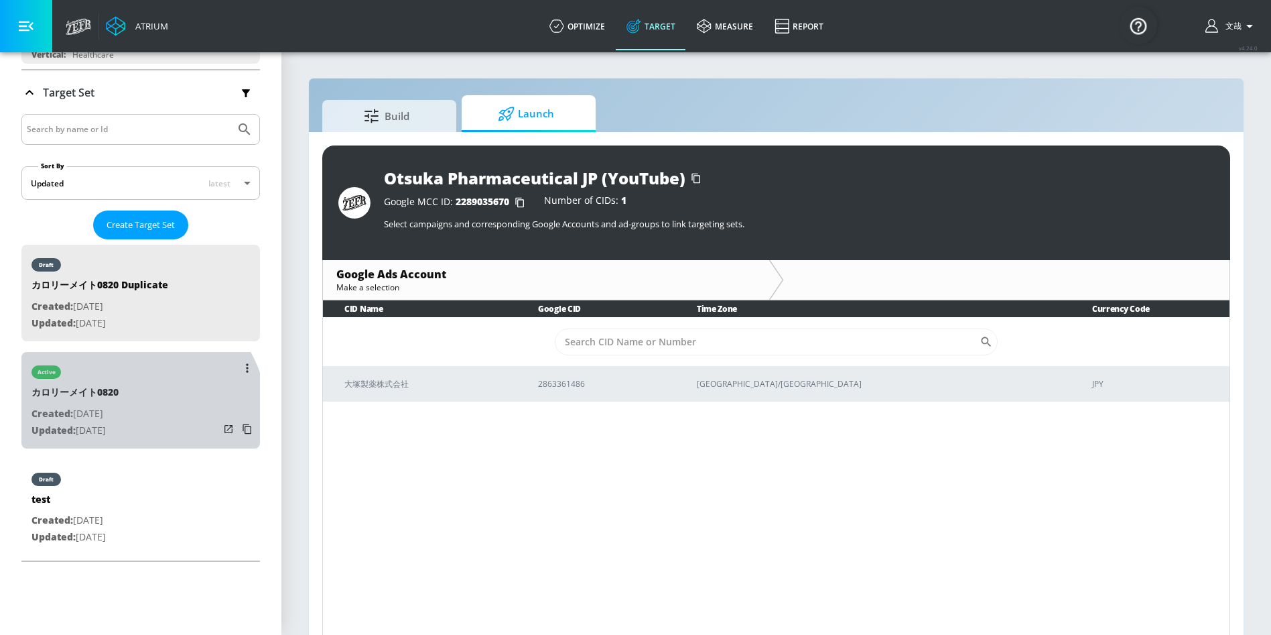
click at [119, 416] on p "Created: Aug. 20, 2025" at bounding box center [74, 413] width 87 height 17
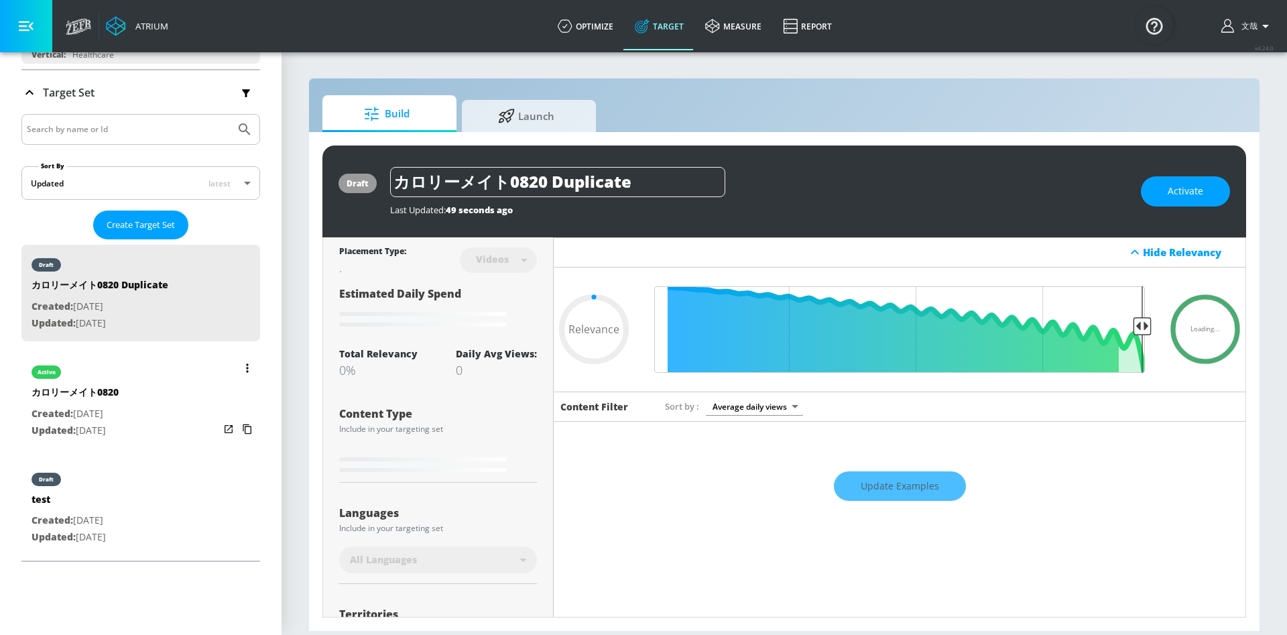
click at [196, 406] on div "active カロリーメイト0820 Created: Aug. 20, 2025 Updated: Aug. 28, 2025" at bounding box center [140, 400] width 239 height 96
type input "カロリーメイト0820"
type input "0.05"
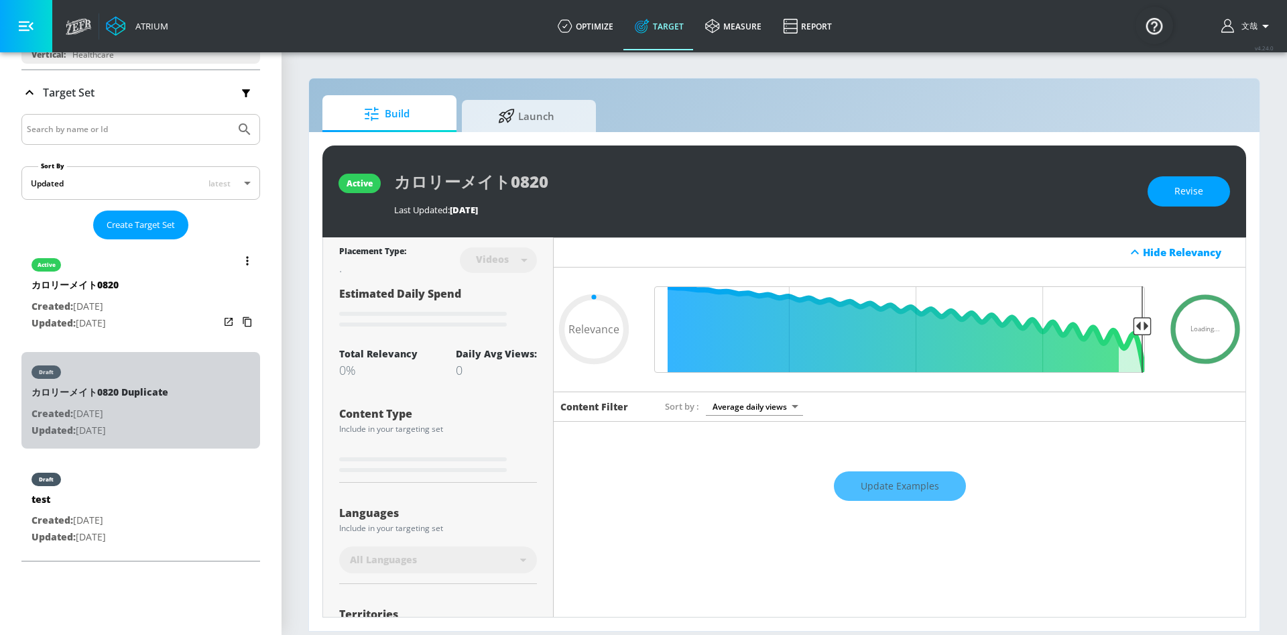
drag, startPoint x: 176, startPoint y: 388, endPoint x: 168, endPoint y: 389, distance: 8.7
click at [168, 389] on div "draft カロリーメイト0820 Duplicate Created: Sep. 03, 2025 Updated: Sep. 03, 2025" at bounding box center [140, 400] width 239 height 96
type input "カロリーメイト0820 Duplicate"
type input "0.05"
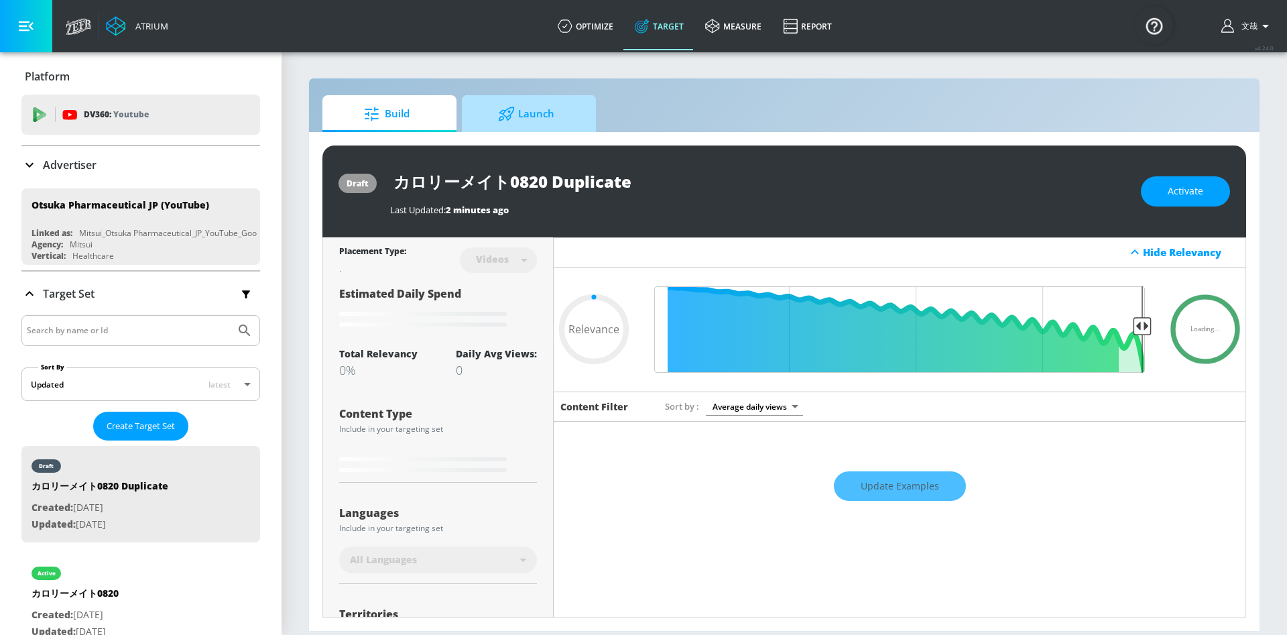
click at [517, 116] on div at bounding box center [508, 114] width 20 height 15
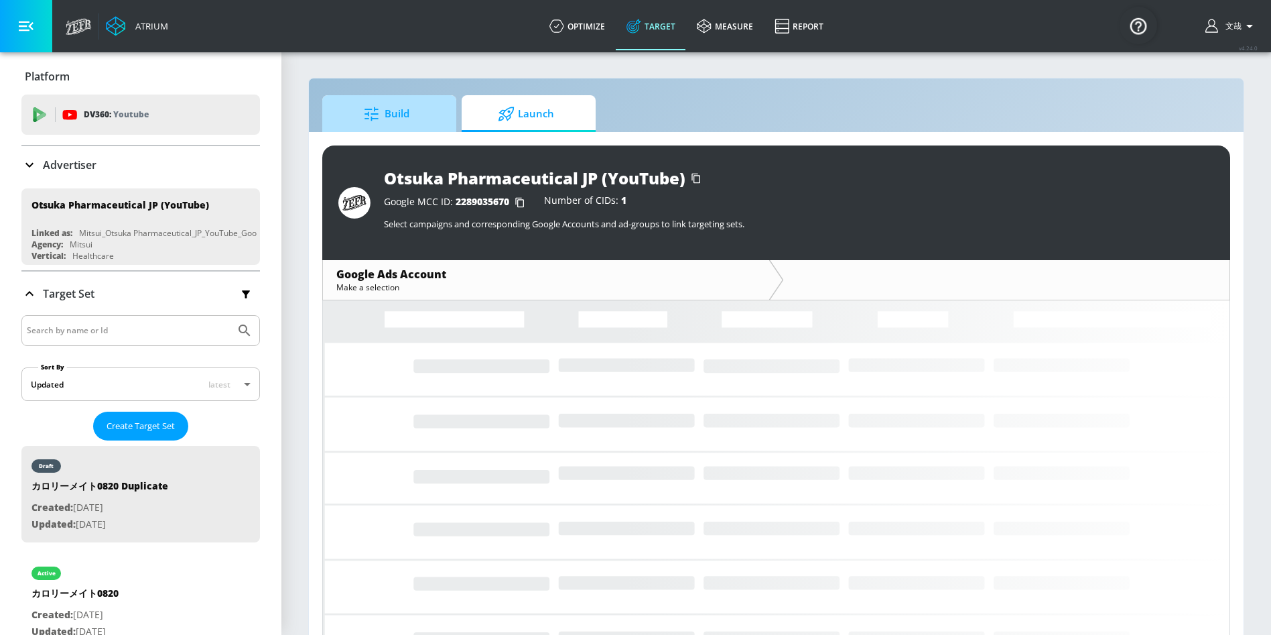
click at [431, 119] on span "Build" at bounding box center [387, 114] width 102 height 32
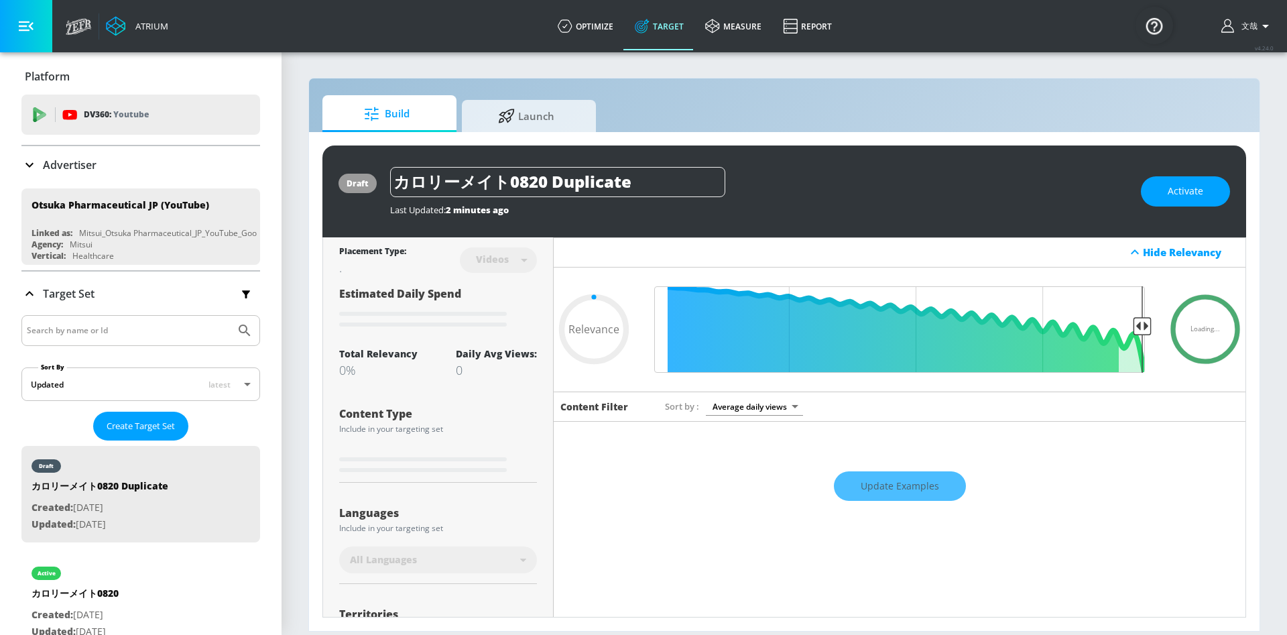
type input "0.6"
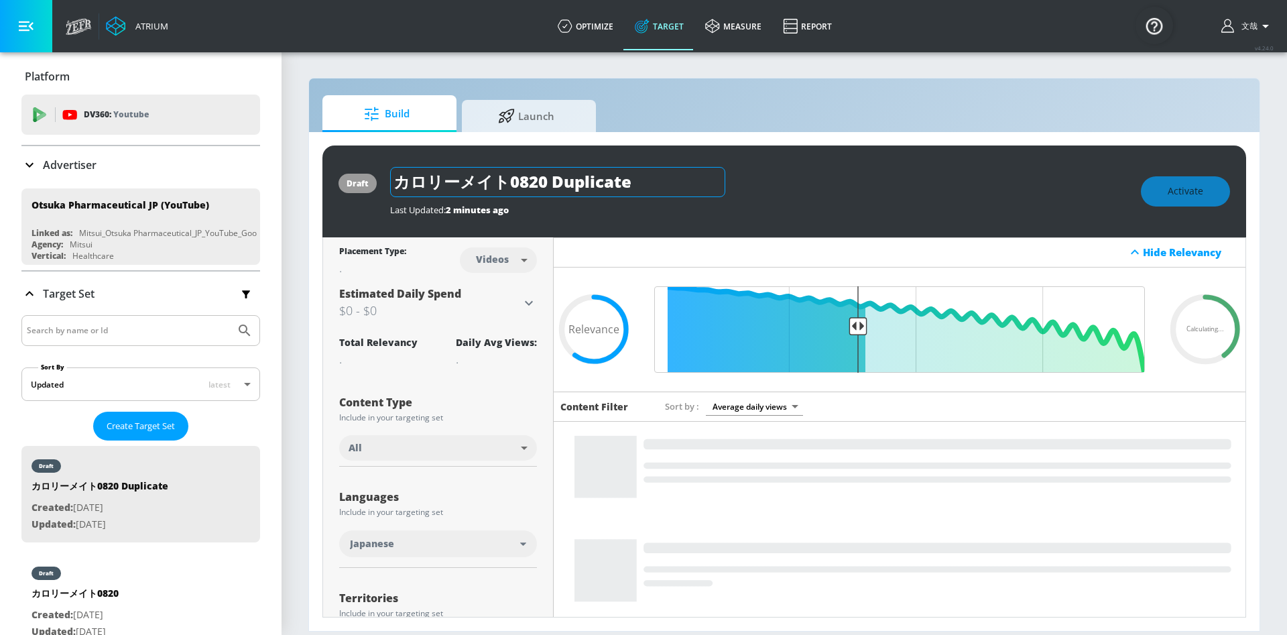
click at [652, 186] on input "カロリーメイト0820 Duplicate" at bounding box center [557, 182] width 335 height 30
click at [807, 184] on div "カロリーメイト0820 Duplicate" at bounding box center [758, 182] width 737 height 30
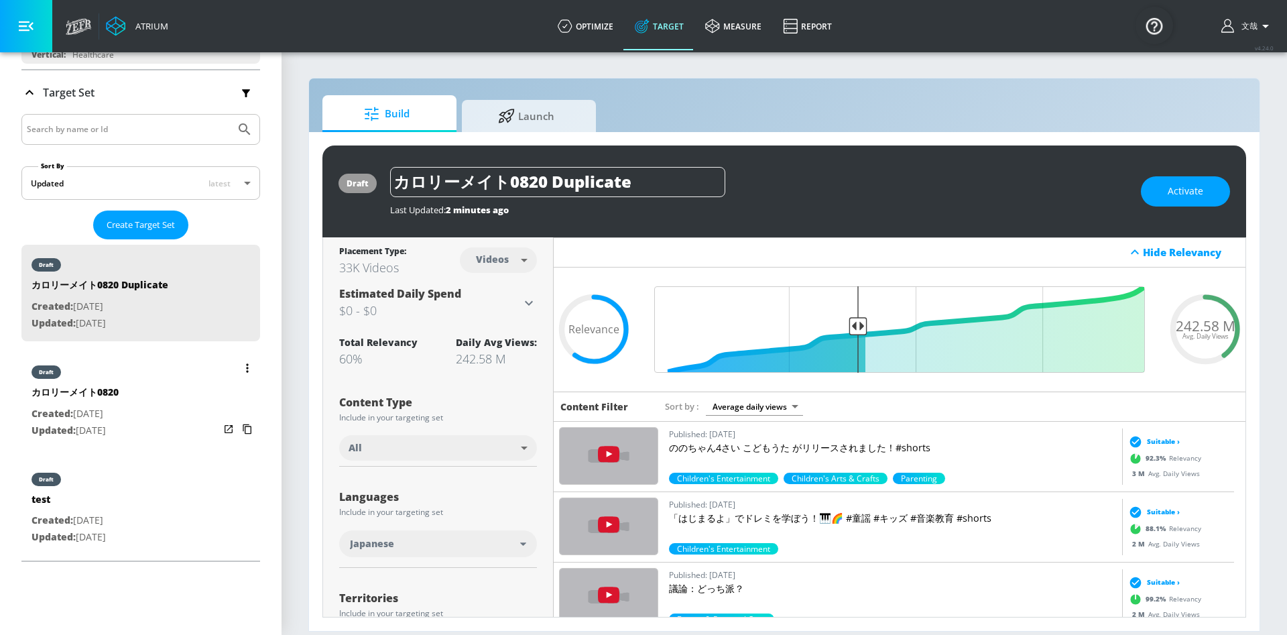
click at [109, 391] on div "カロリーメイト0820" at bounding box center [74, 395] width 87 height 20
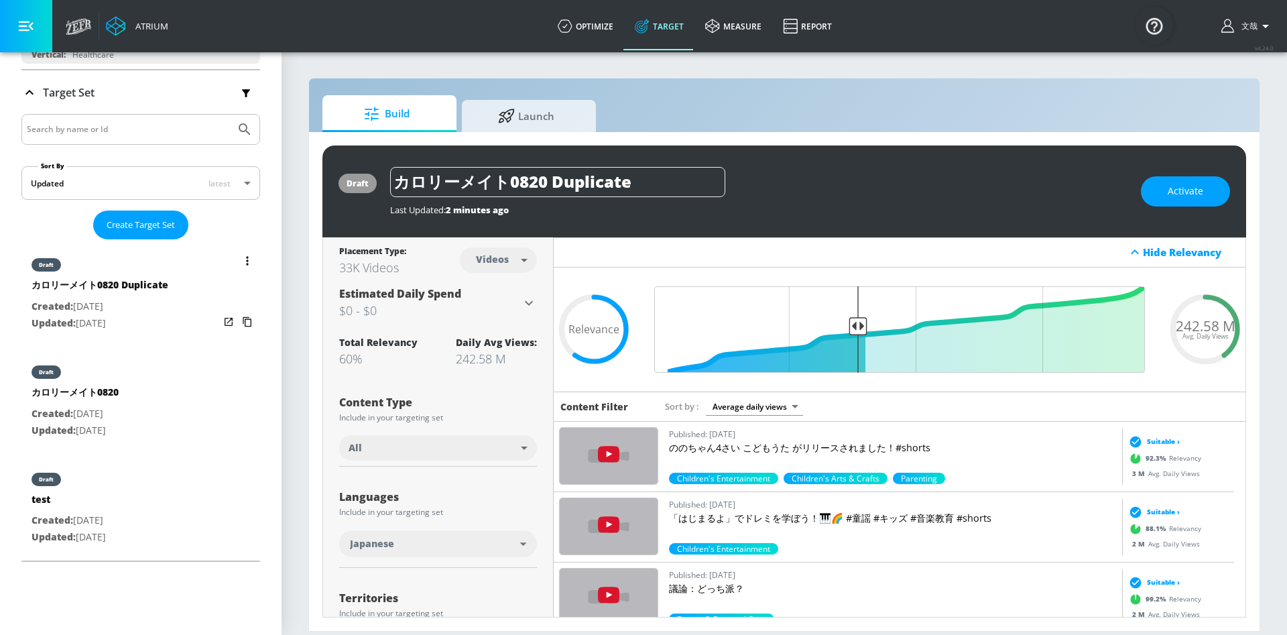
type input "カロリーメイト0820"
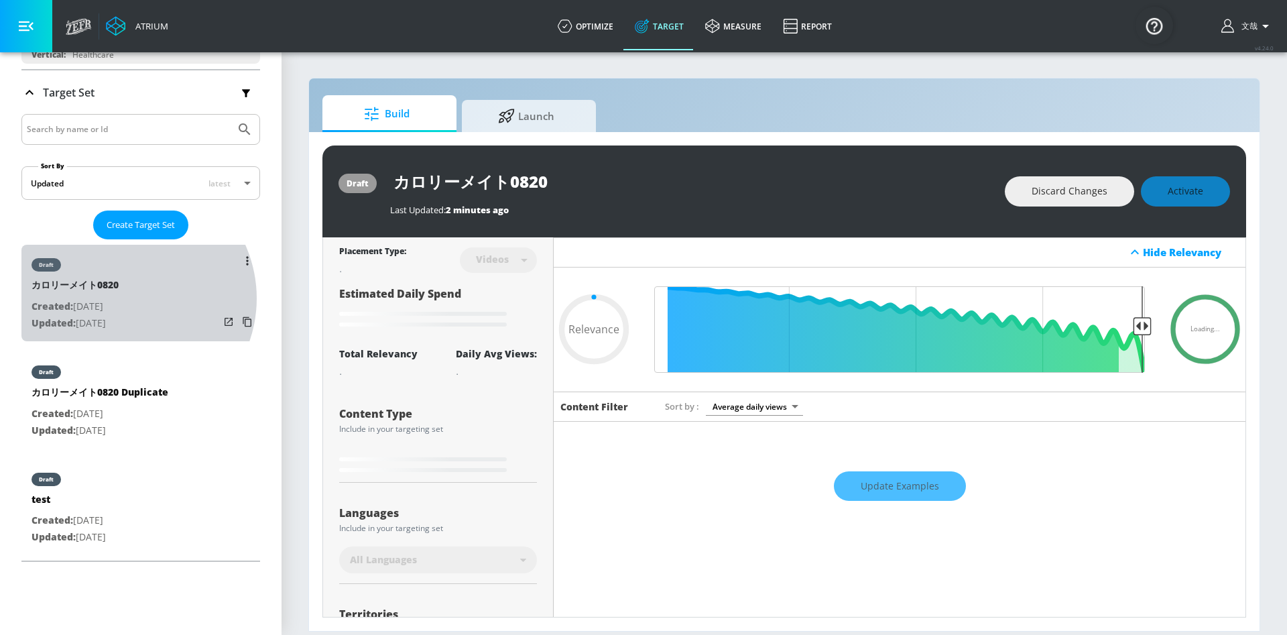
click at [119, 298] on p "Created: Aug. 20, 2025" at bounding box center [74, 306] width 87 height 17
type input "0.05"
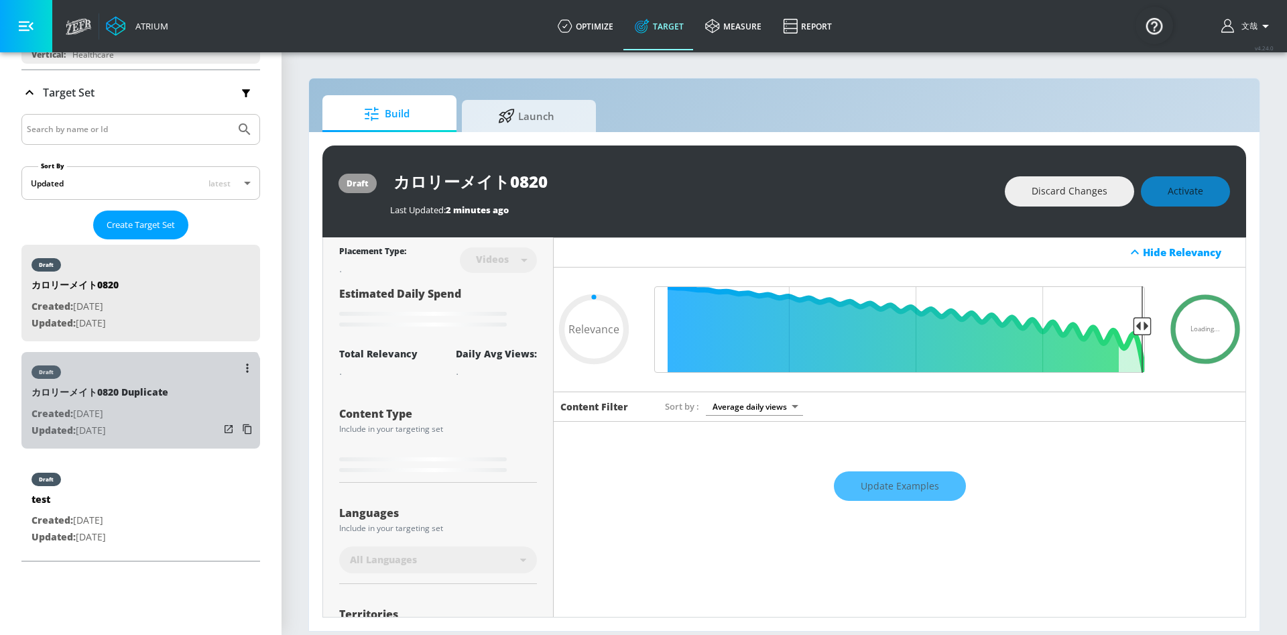
click at [139, 409] on p "Created: Sep. 03, 2025" at bounding box center [99, 413] width 137 height 17
type input "カロリーメイト0820 Duplicate"
type input "0.05"
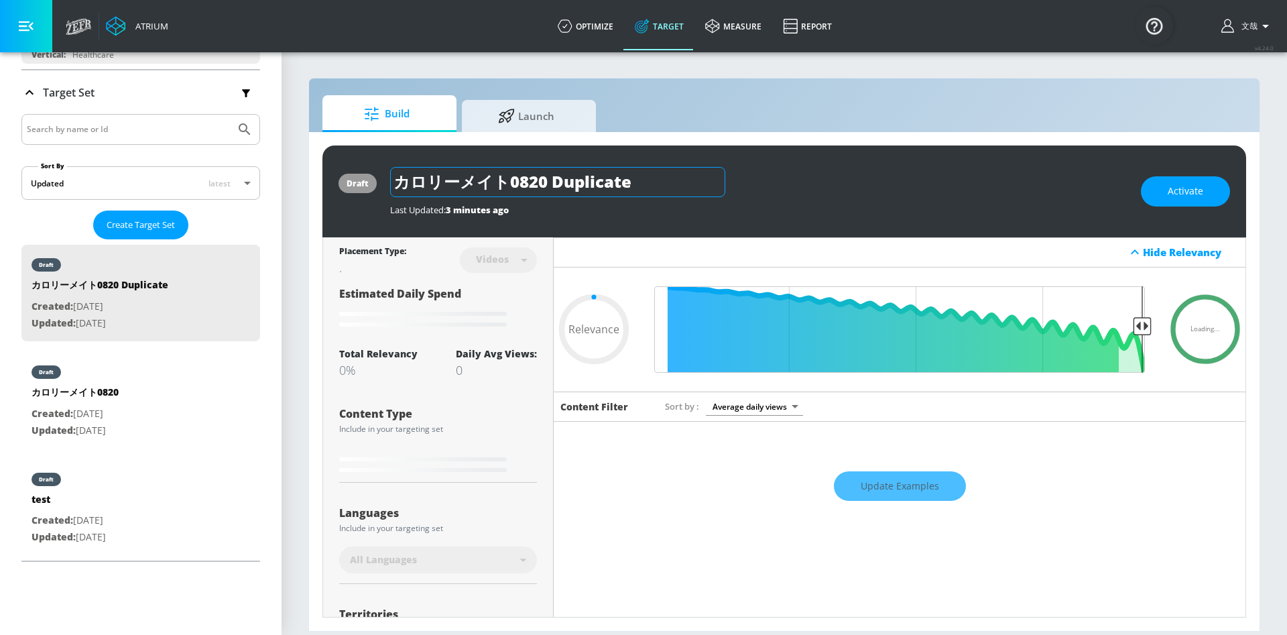
click at [638, 182] on input "カロリーメイト0820 Duplicate" at bounding box center [557, 182] width 335 height 30
click at [854, 133] on div "draft カロリーメイト0820 Duplicate Last Updated: 3 minutes ago Activate Placement Type…" at bounding box center [784, 381] width 950 height 499
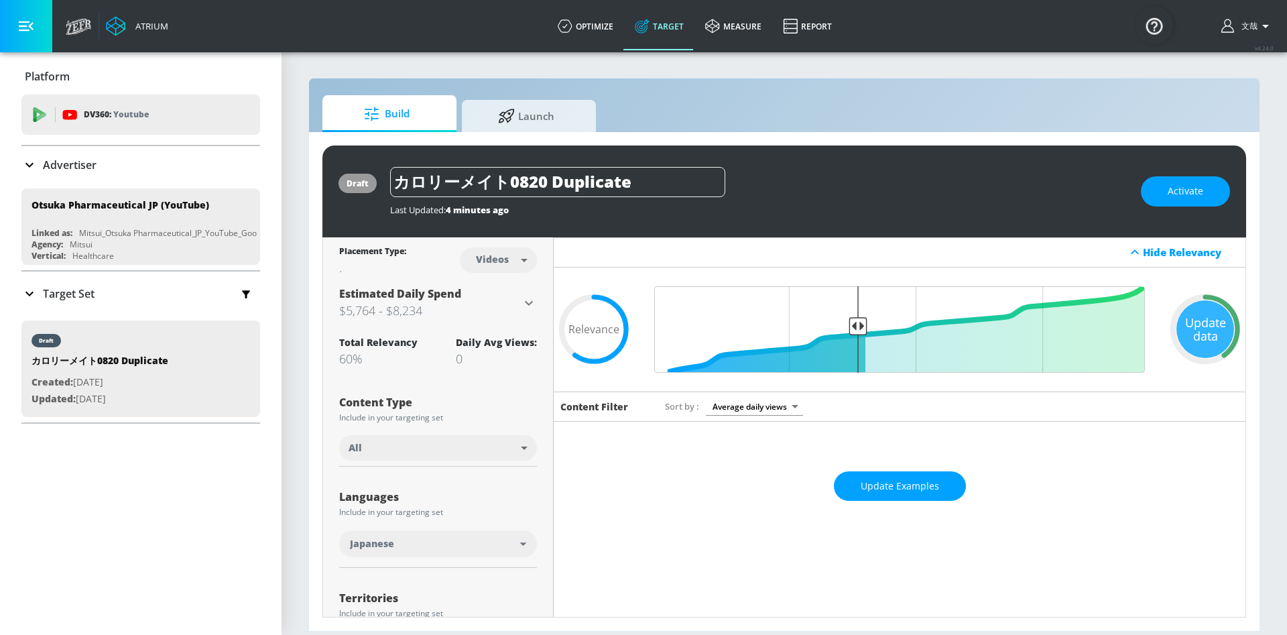
click at [31, 289] on icon at bounding box center [29, 293] width 16 height 16
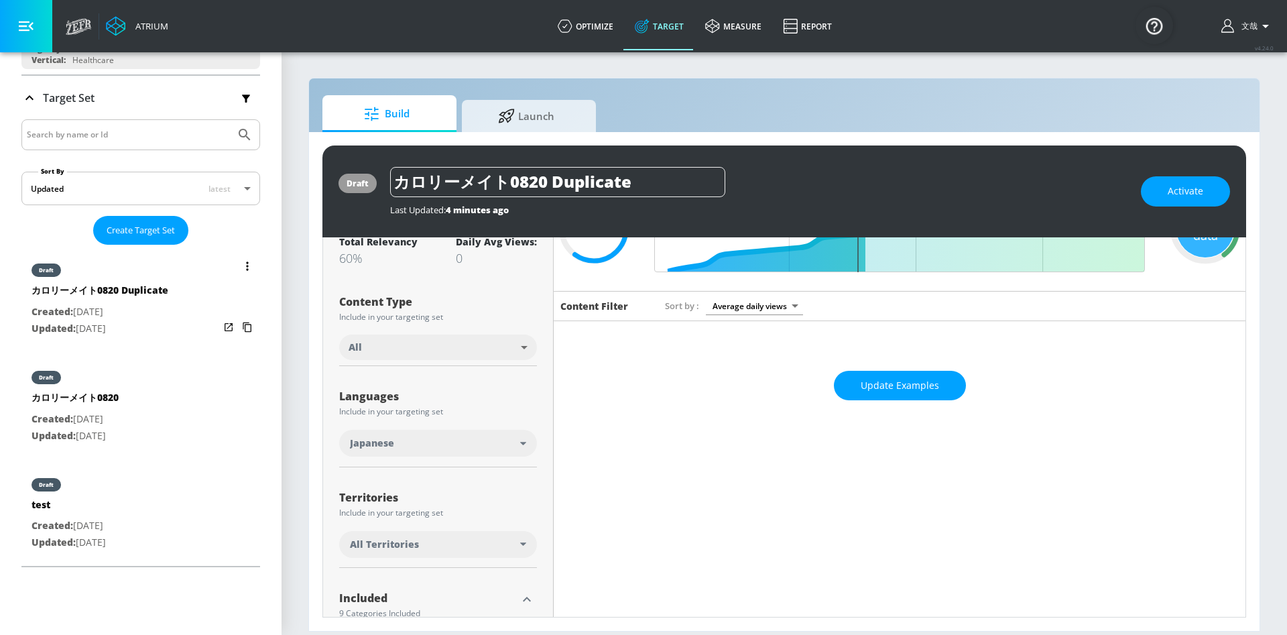
scroll to position [201, 0]
